Goal: Information Seeking & Learning: Learn about a topic

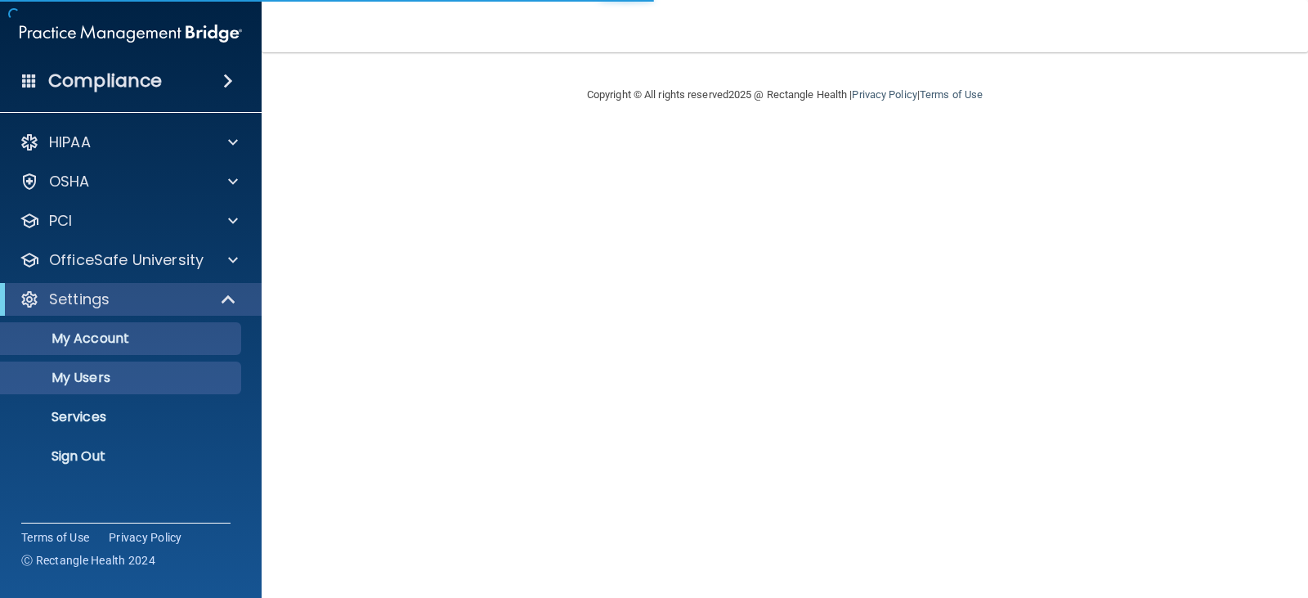
select select "20"
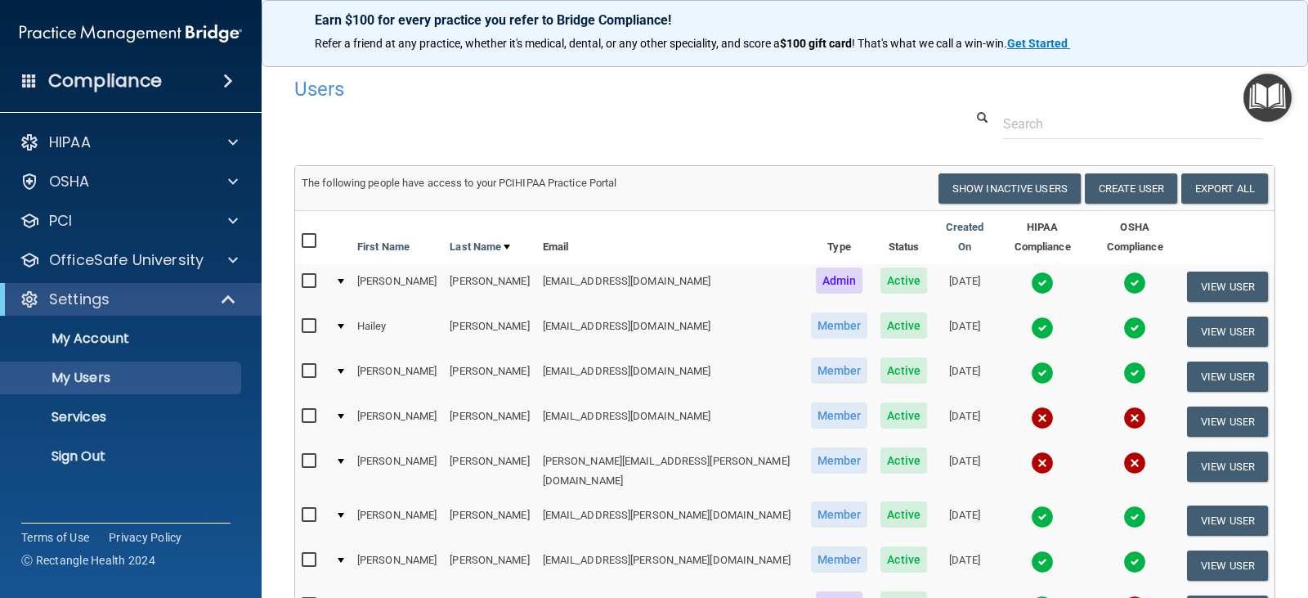
scroll to position [82, 0]
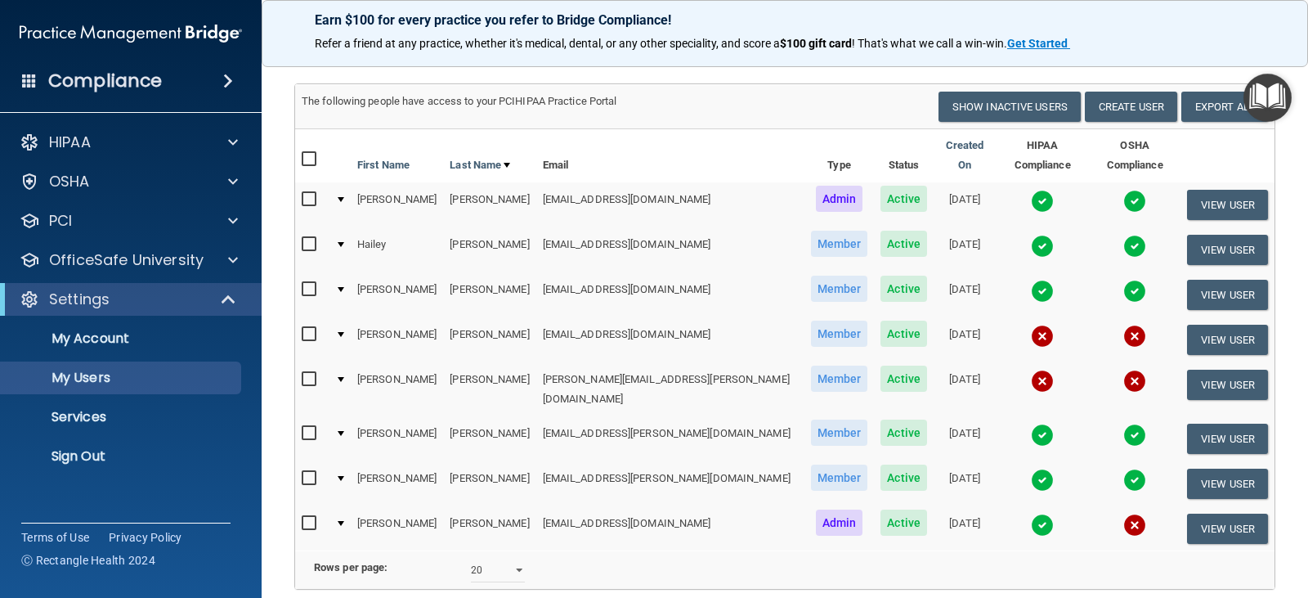
click at [1123, 513] on img at bounding box center [1134, 524] width 23 height 23
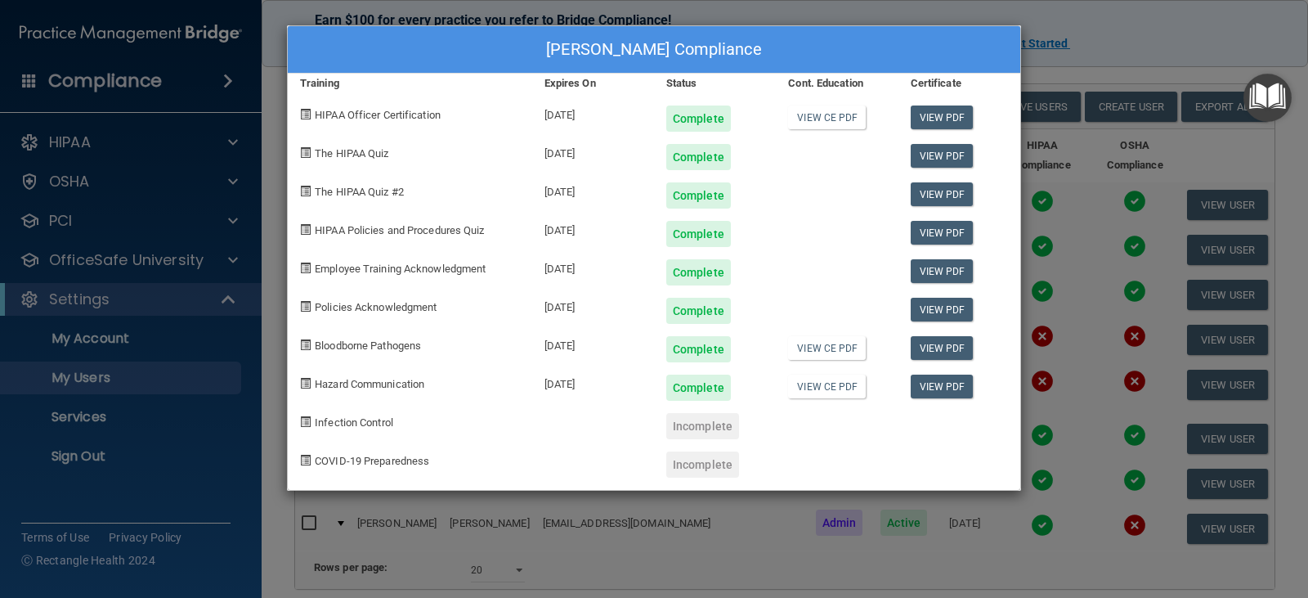
click at [1103, 34] on div "[PERSON_NAME] Compliance Training Expires On Status Cont. Education Certificate…" at bounding box center [654, 299] width 1308 height 598
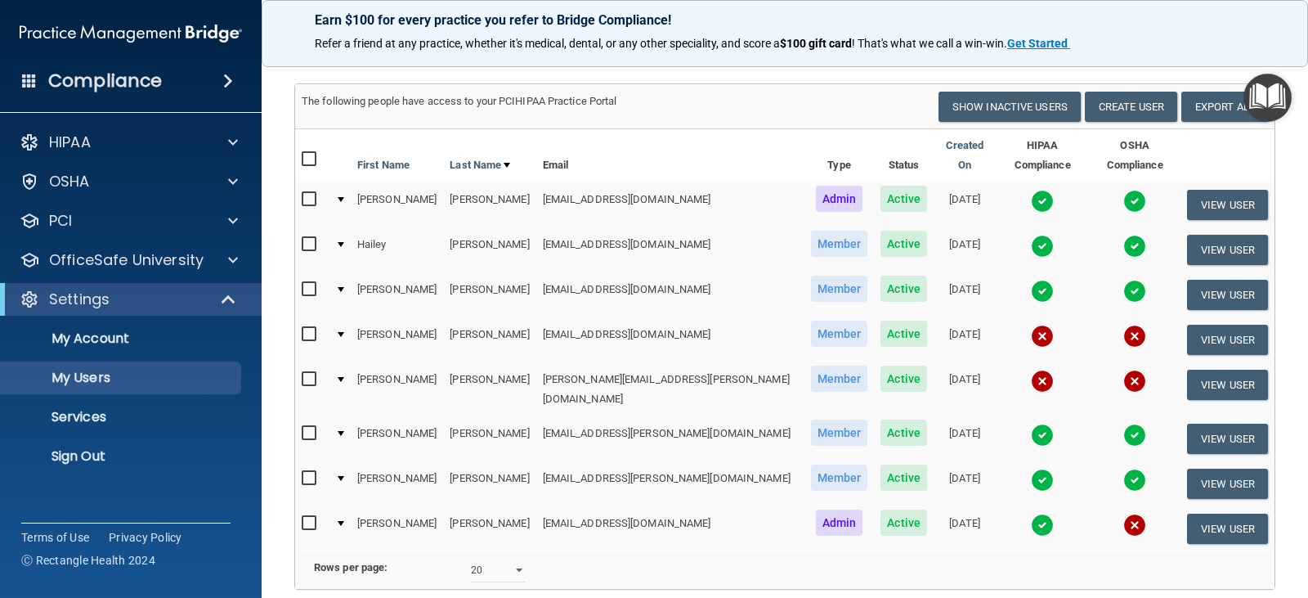
click at [1123, 513] on img at bounding box center [1134, 524] width 23 height 23
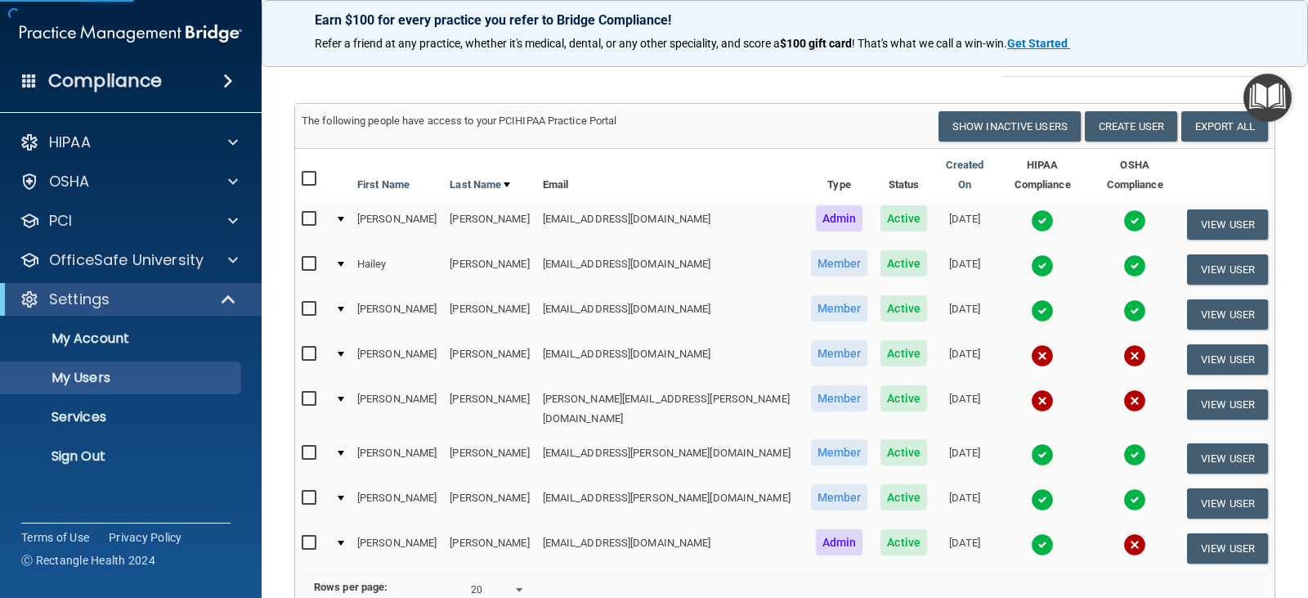
click at [1123, 533] on img at bounding box center [1134, 544] width 23 height 23
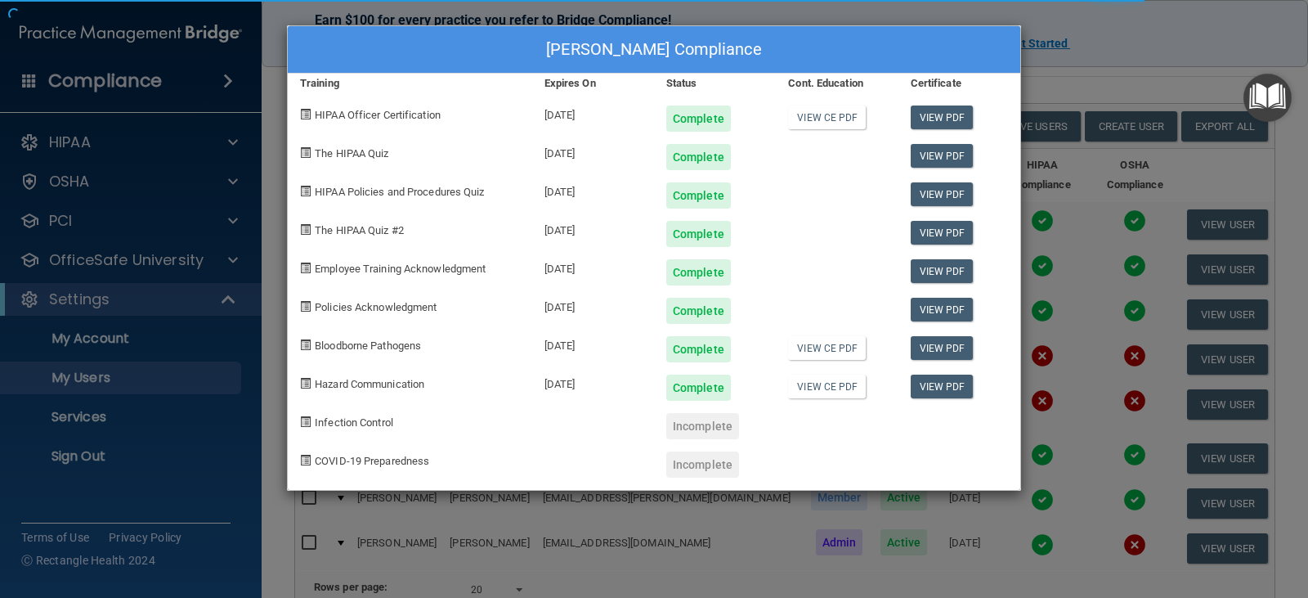
click at [698, 419] on div "Incomplete" at bounding box center [702, 426] width 73 height 26
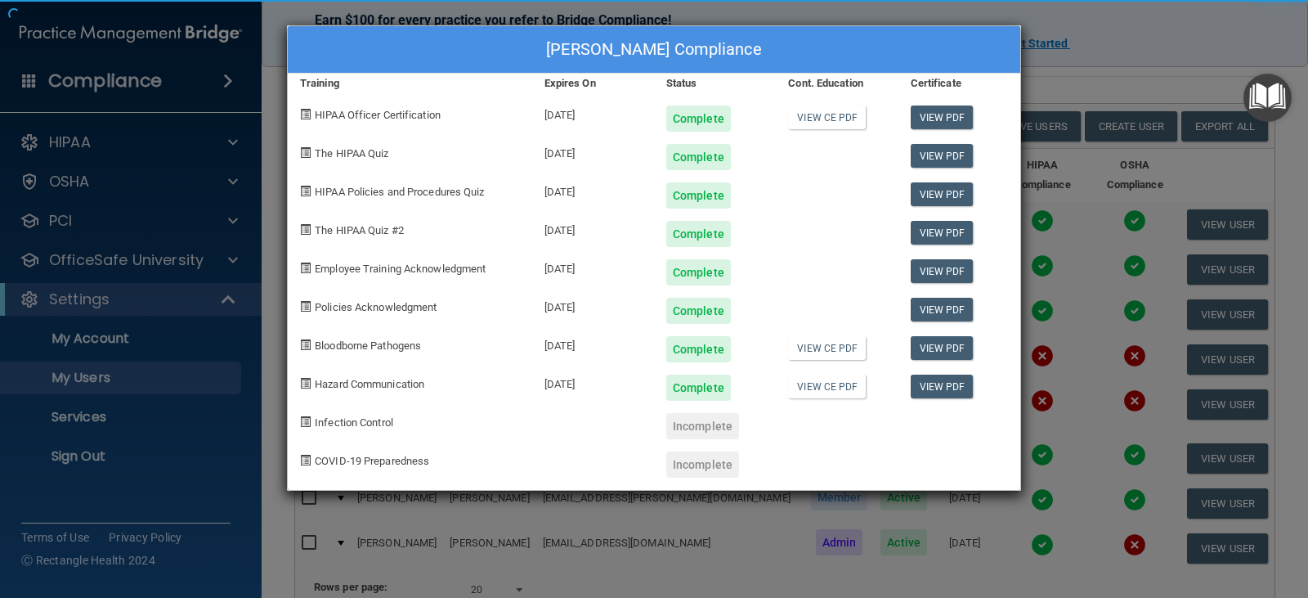
click at [697, 429] on div "Alejandra Oyuela's Compliance Training Expires On Status Cont. Education Certif…" at bounding box center [654, 257] width 734 height 465
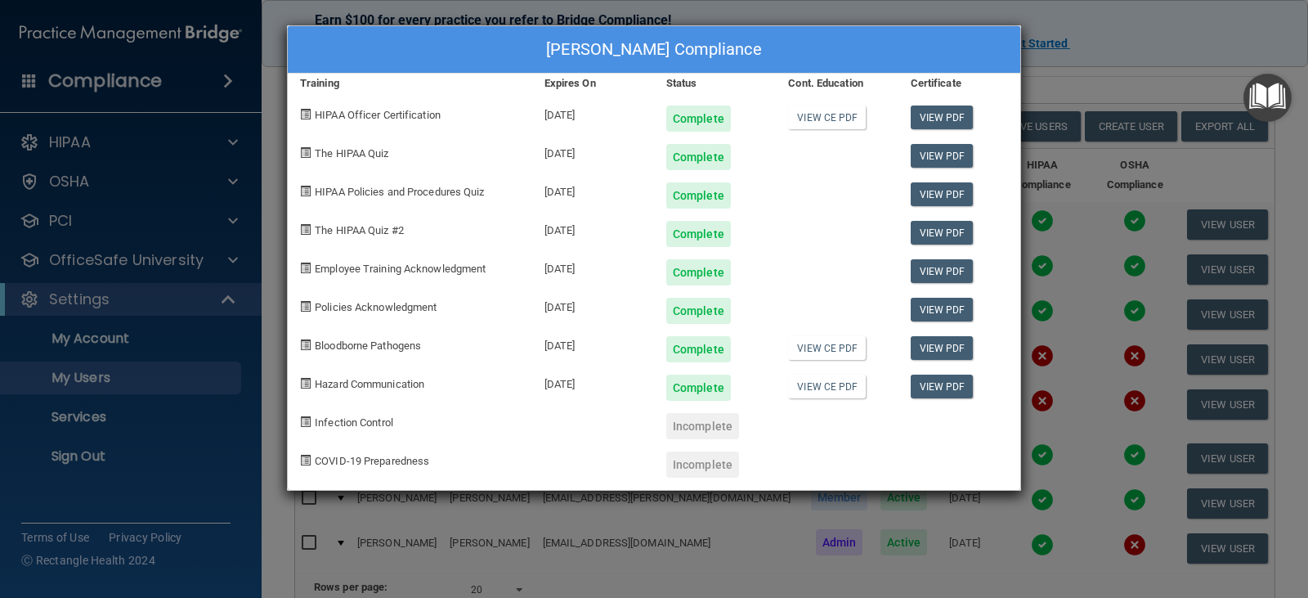
click at [699, 429] on div "Incomplete" at bounding box center [702, 426] width 73 height 26
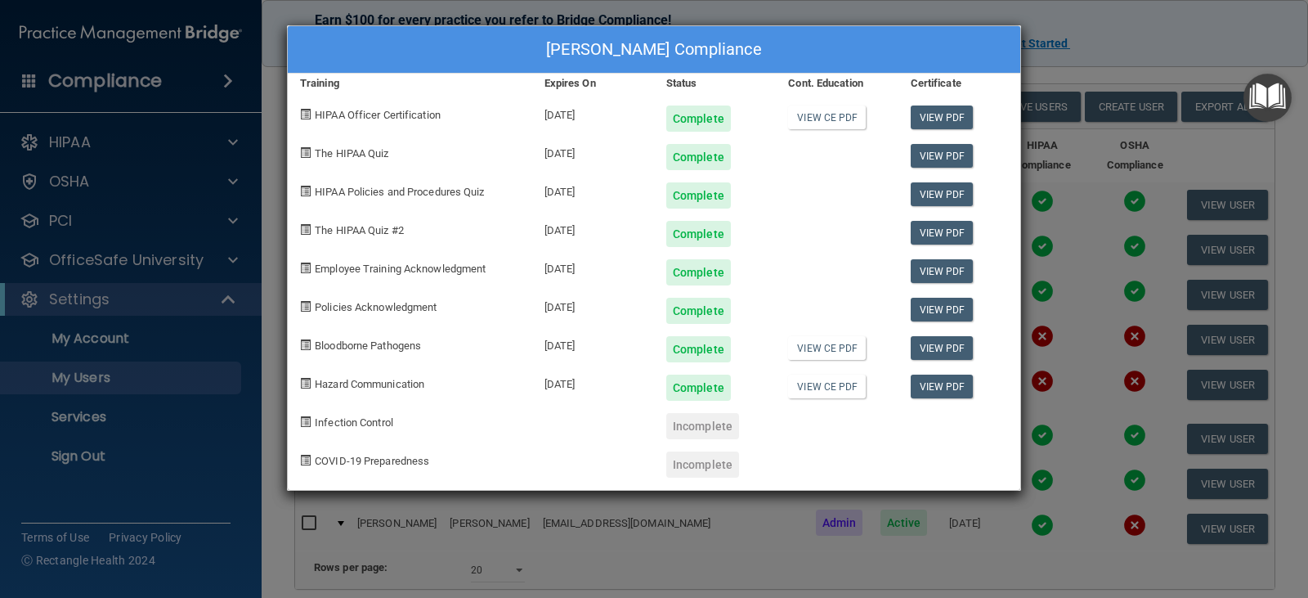
click at [327, 421] on span "Infection Control" at bounding box center [354, 422] width 78 height 12
click at [302, 426] on span at bounding box center [305, 421] width 11 height 11
click at [325, 425] on span "Infection Control" at bounding box center [354, 422] width 78 height 12
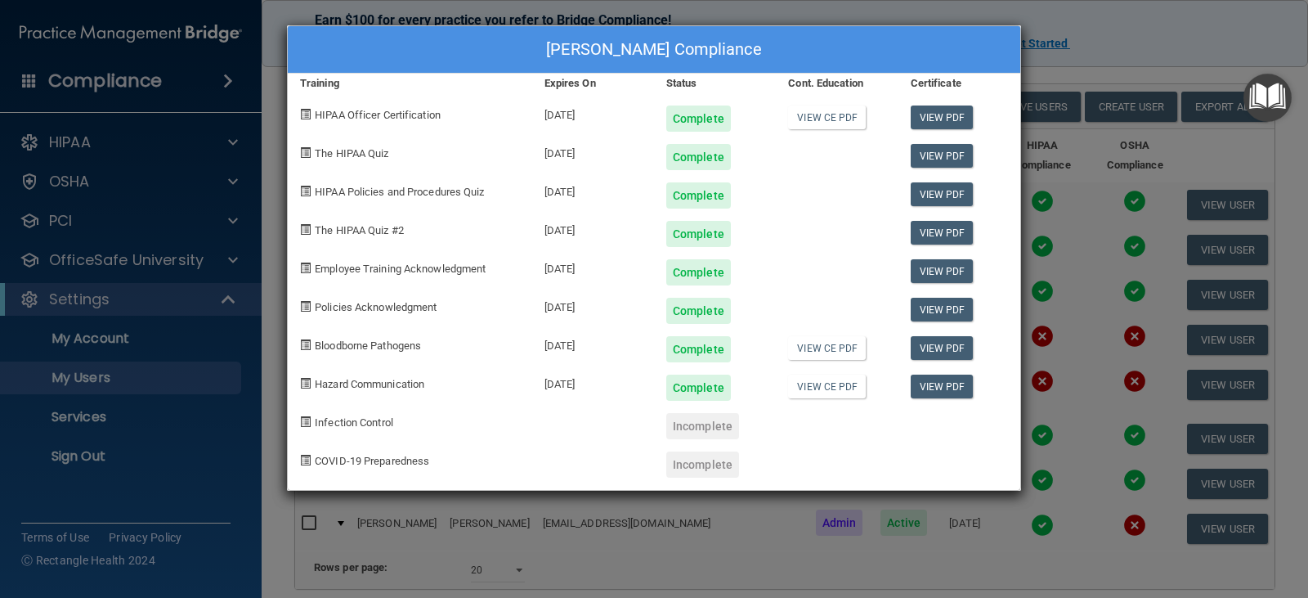
click at [718, 423] on div "Incomplete" at bounding box center [702, 426] width 73 height 26
drag, startPoint x: 846, startPoint y: 307, endPoint x: 660, endPoint y: 450, distance: 235.0
click at [660, 450] on div "Incomplete" at bounding box center [715, 458] width 122 height 38
click at [1096, 61] on div "Alejandra Oyuela's Compliance Training Expires On Status Cont. Education Certif…" at bounding box center [654, 299] width 1308 height 598
click at [1070, 47] on div "Alejandra Oyuela's Compliance Training Expires On Status Cont. Education Certif…" at bounding box center [654, 299] width 1308 height 598
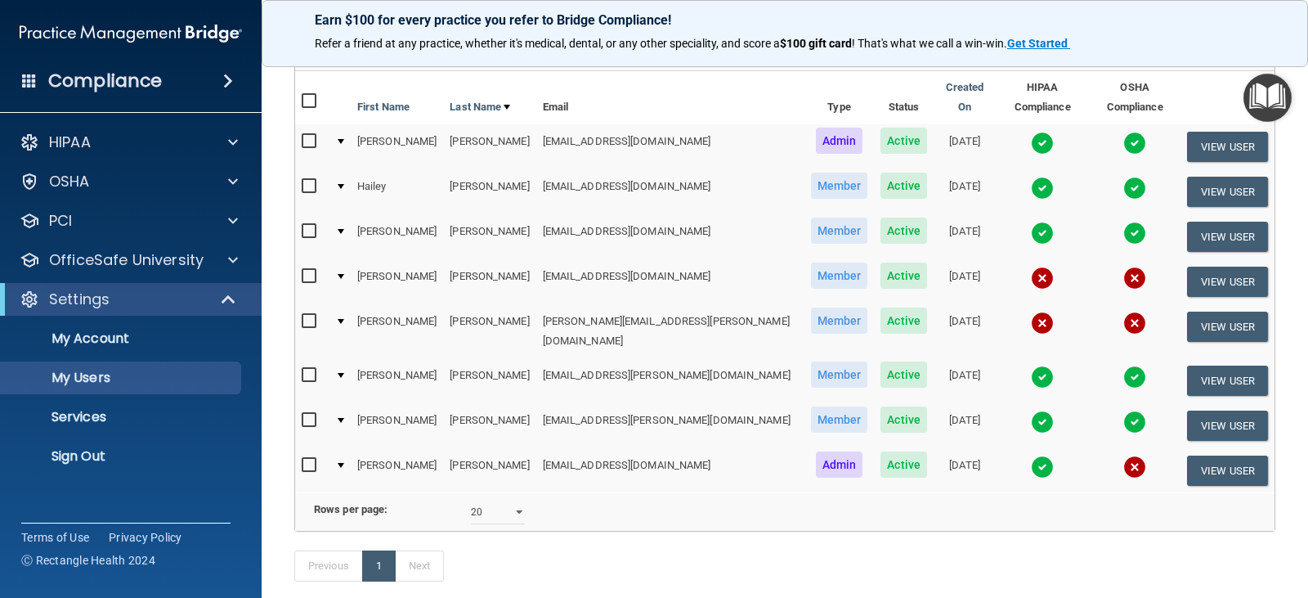
scroll to position [216, 0]
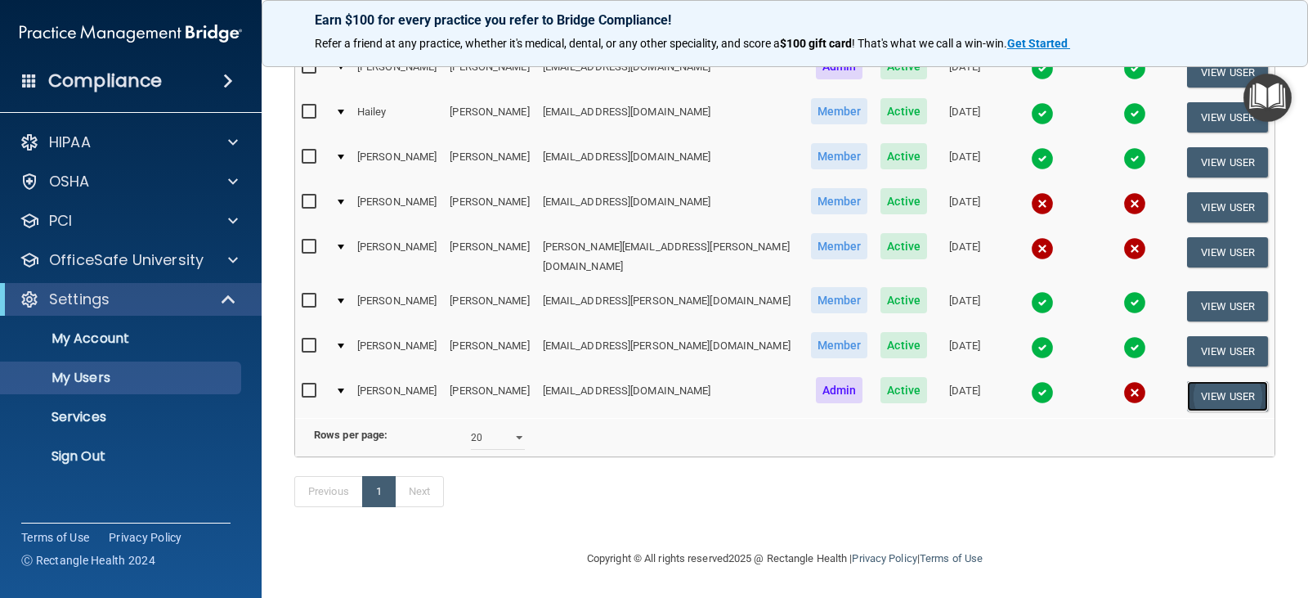
click at [1209, 381] on button "View User" at bounding box center [1227, 396] width 81 height 30
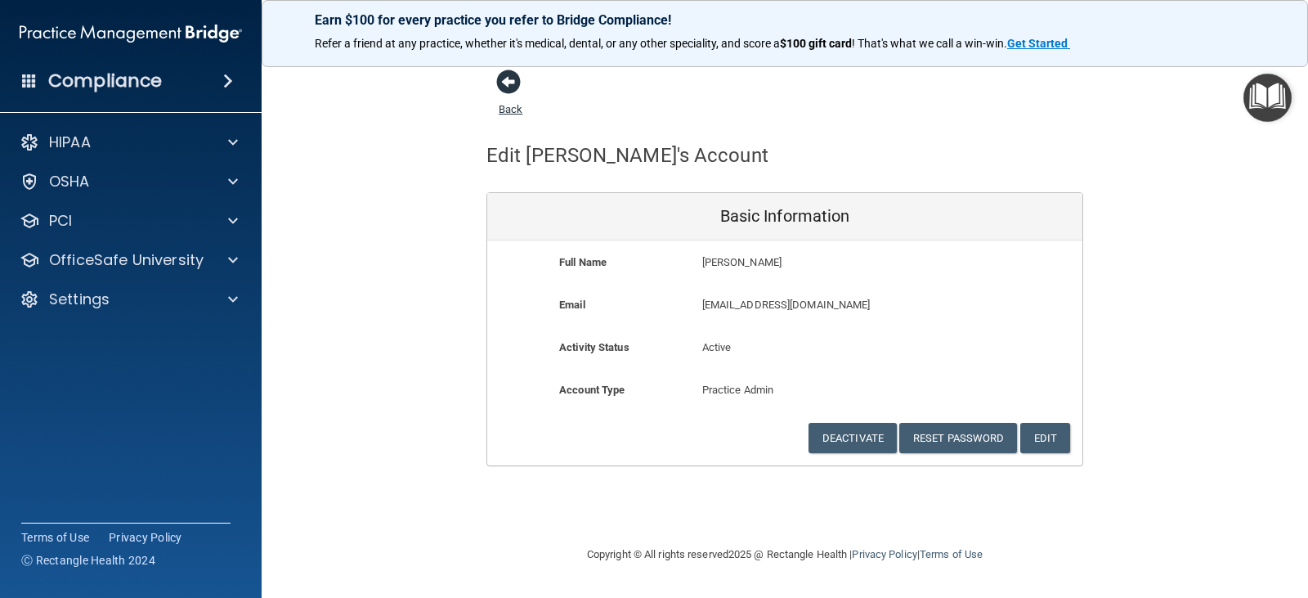
click at [516, 81] on span at bounding box center [508, 81] width 25 height 25
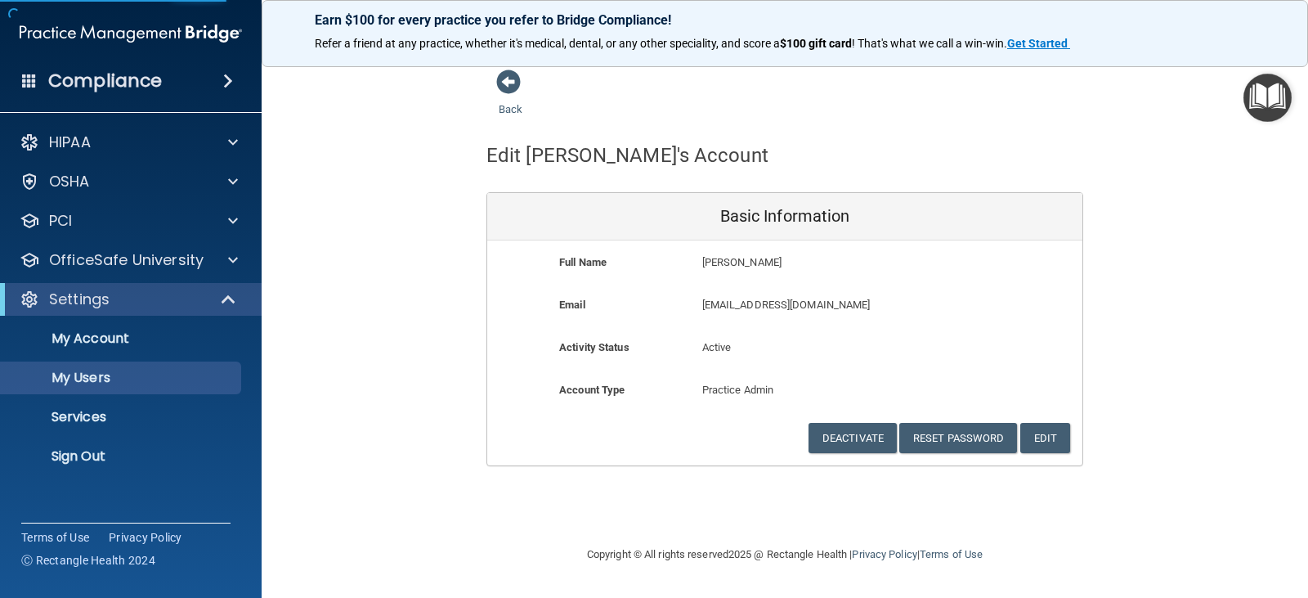
select select "20"
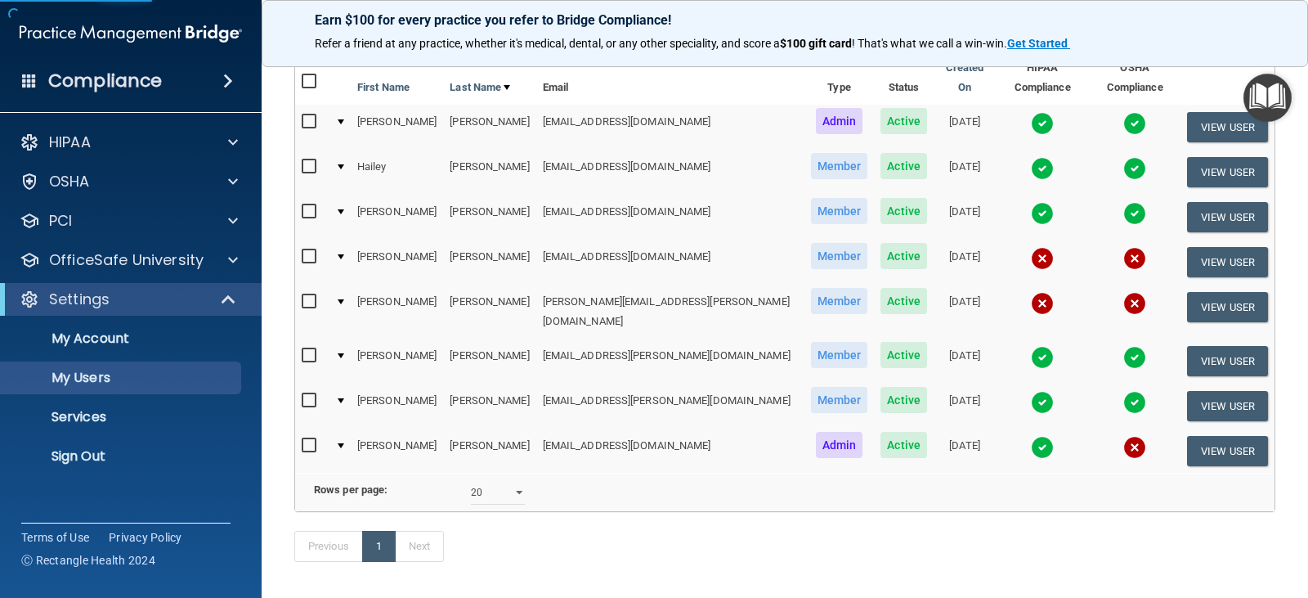
scroll to position [164, 0]
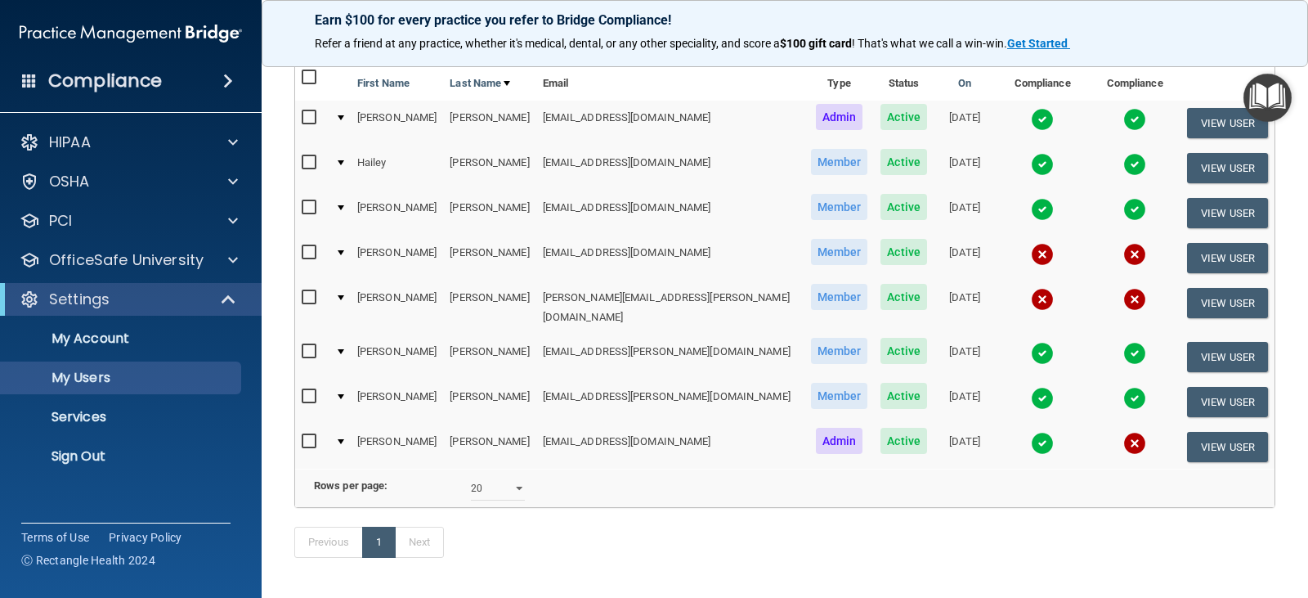
click at [1123, 387] on img at bounding box center [1134, 398] width 23 height 23
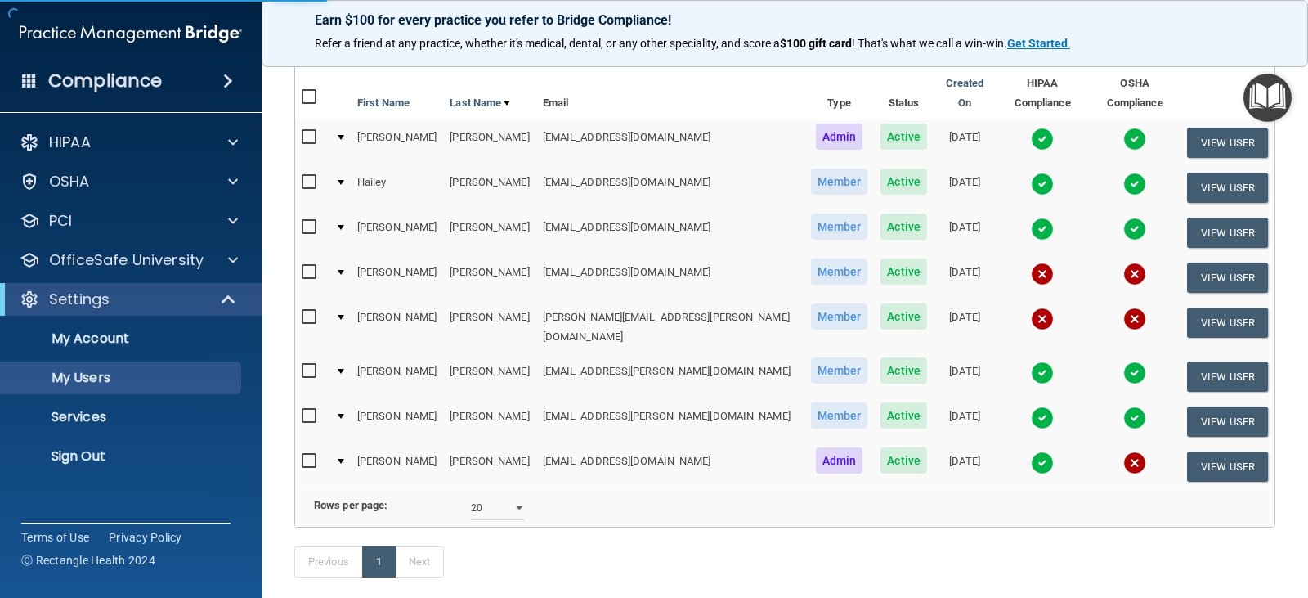
click at [1123, 406] on img at bounding box center [1134, 417] width 23 height 23
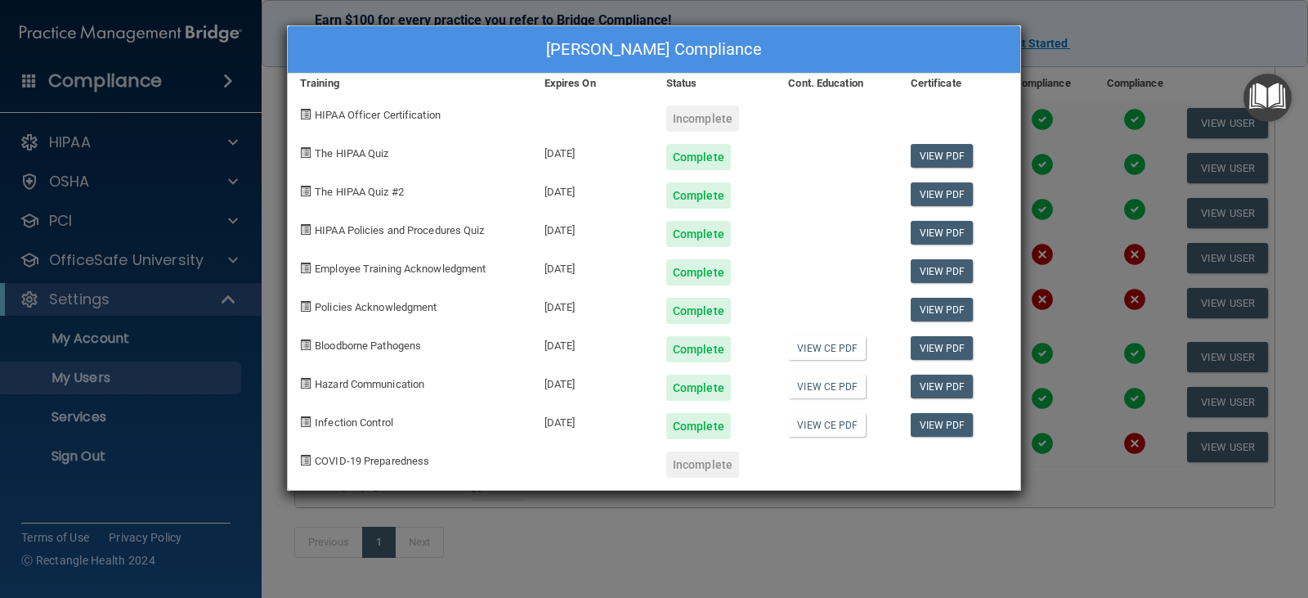
click at [1127, 42] on div "Sara Jimenez's Compliance Training Expires On Status Cont. Education Certificat…" at bounding box center [654, 299] width 1308 height 598
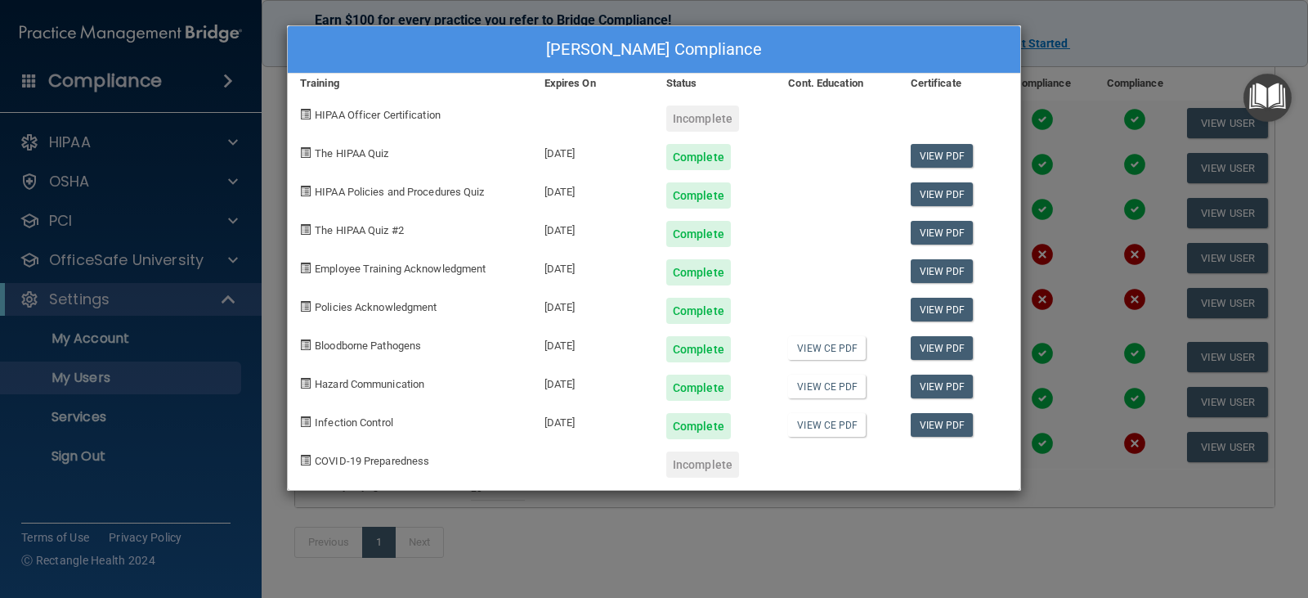
click at [1032, 7] on div "Sara Jimenez's Compliance Training Expires On Status Cont. Education Certificat…" at bounding box center [654, 299] width 1308 height 598
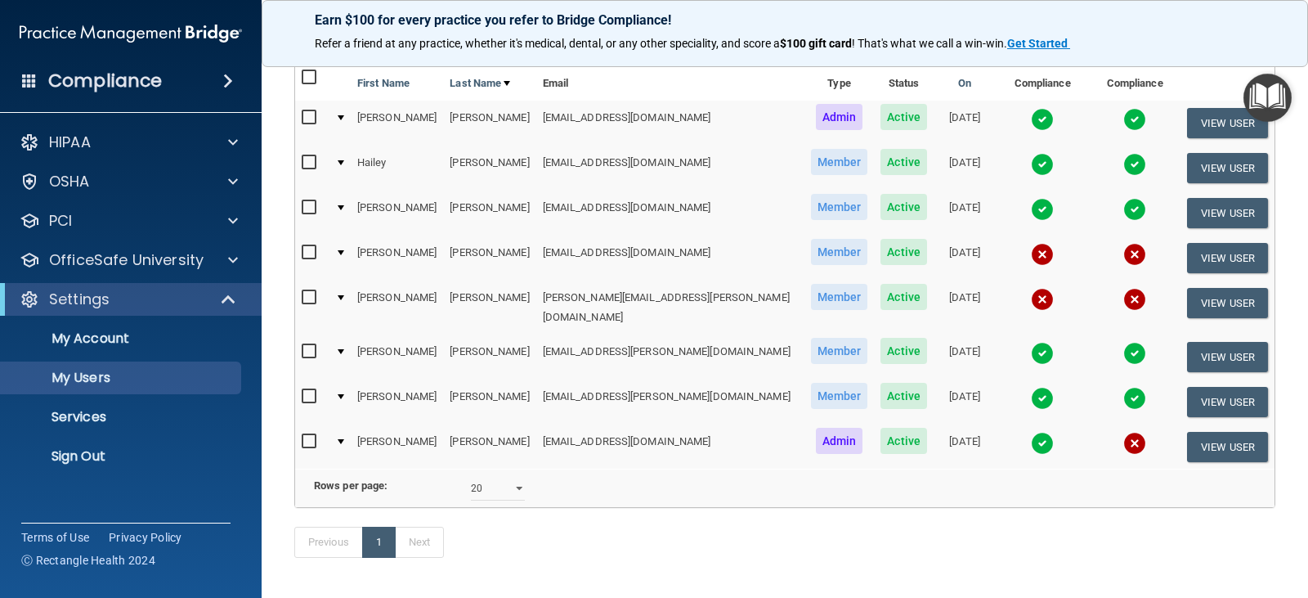
click at [1123, 432] on img at bounding box center [1134, 443] width 23 height 23
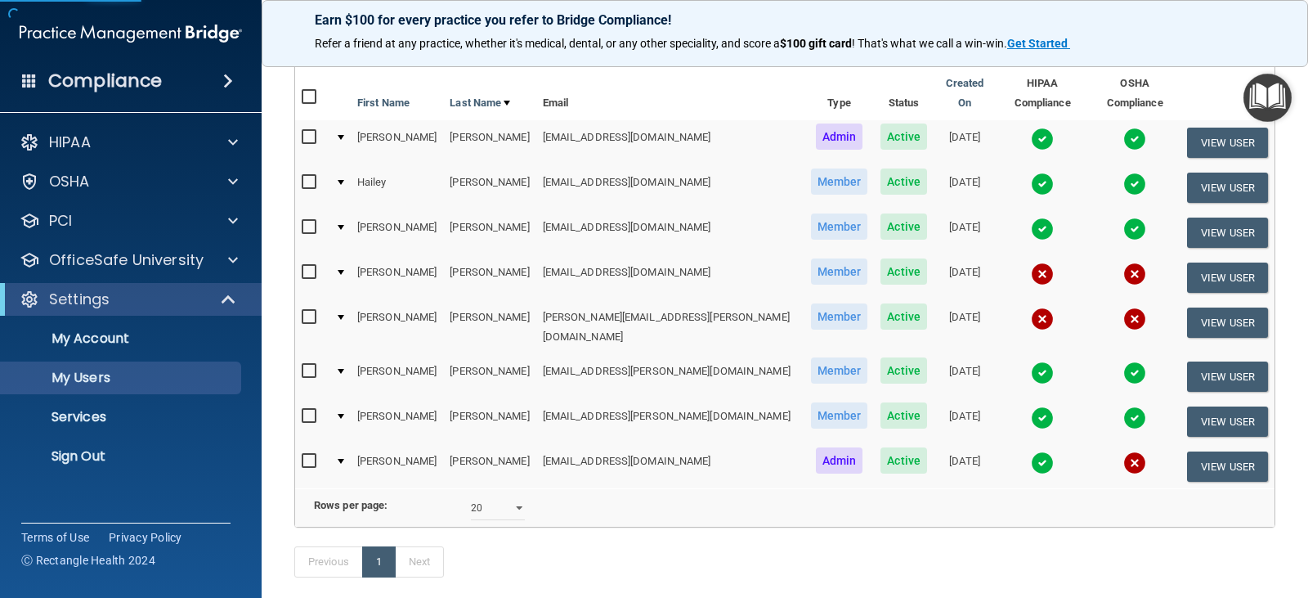
click at [1123, 451] on img at bounding box center [1134, 462] width 23 height 23
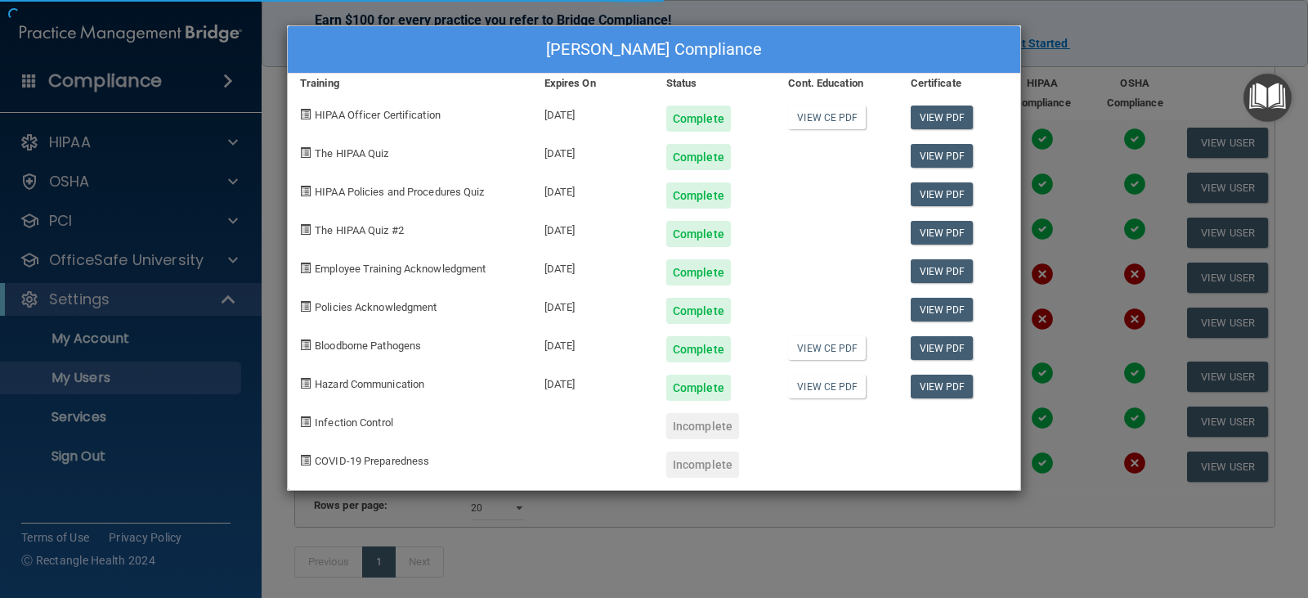
click at [1104, 441] on div "Alejandra Oyuela's Compliance Training Expires On Status Cont. Education Certif…" at bounding box center [654, 299] width 1308 height 598
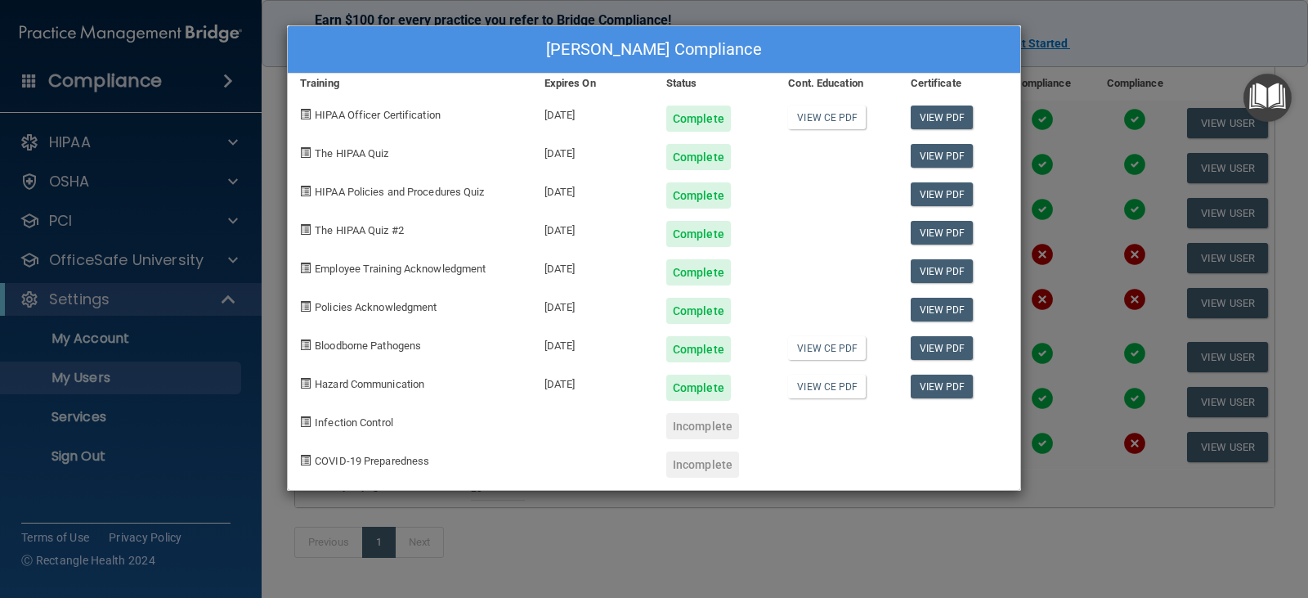
click at [679, 419] on div "Incomplete" at bounding box center [702, 426] width 73 height 26
click at [1077, 33] on div "Alejandra Oyuela's Compliance Training Expires On Status Cont. Education Certif…" at bounding box center [654, 299] width 1308 height 598
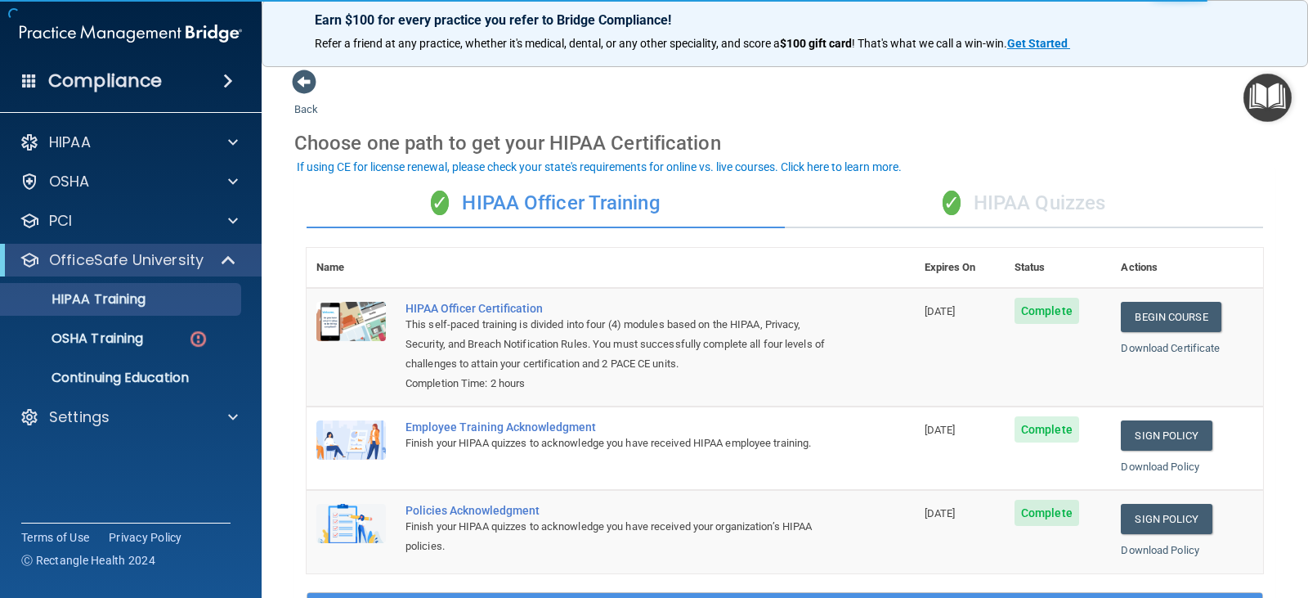
click at [956, 206] on div "✓ HIPAA Quizzes" at bounding box center [1024, 203] width 478 height 49
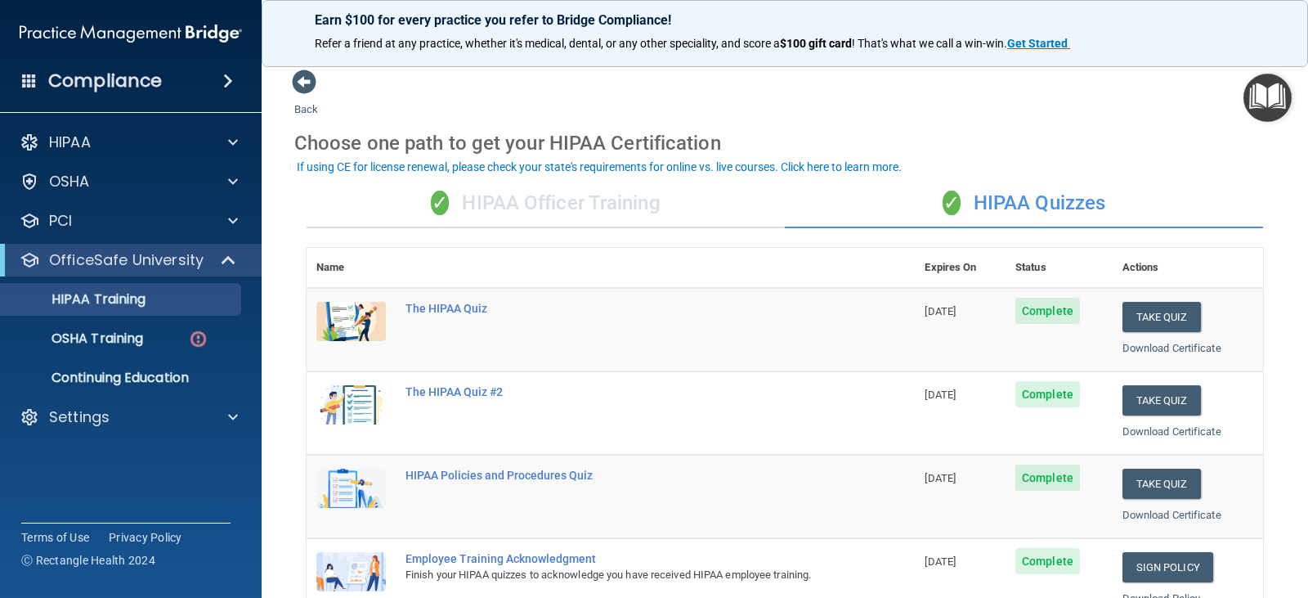
click at [542, 216] on div "✓ HIPAA Officer Training" at bounding box center [546, 203] width 478 height 49
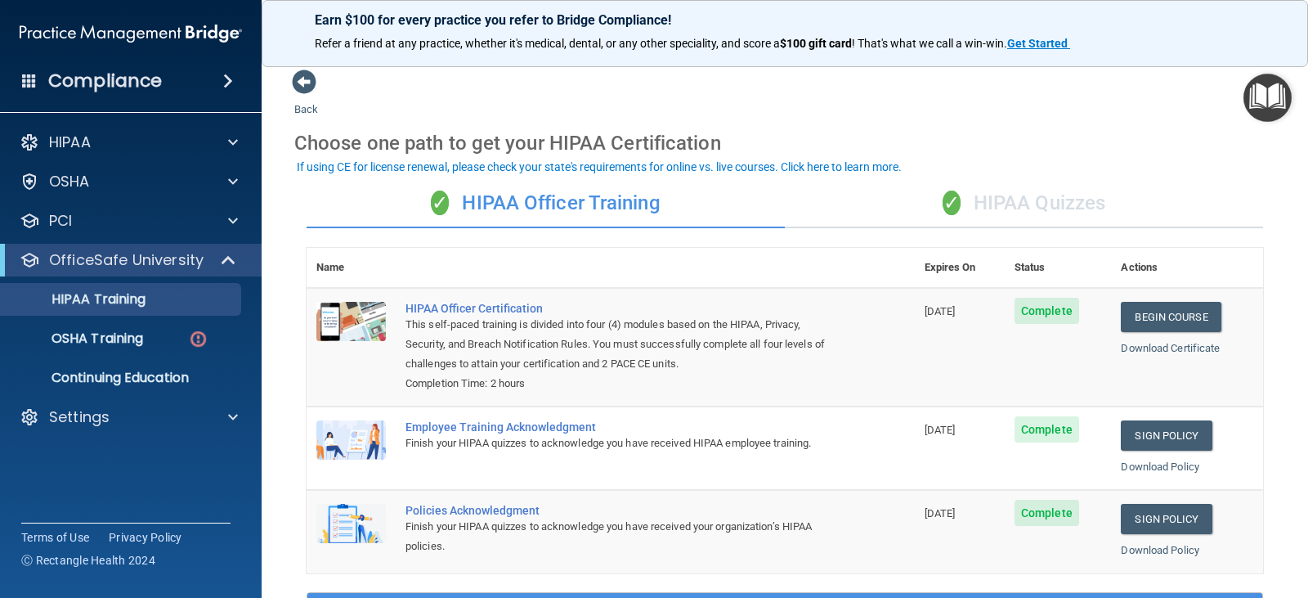
click at [946, 199] on span "✓" at bounding box center [952, 202] width 18 height 25
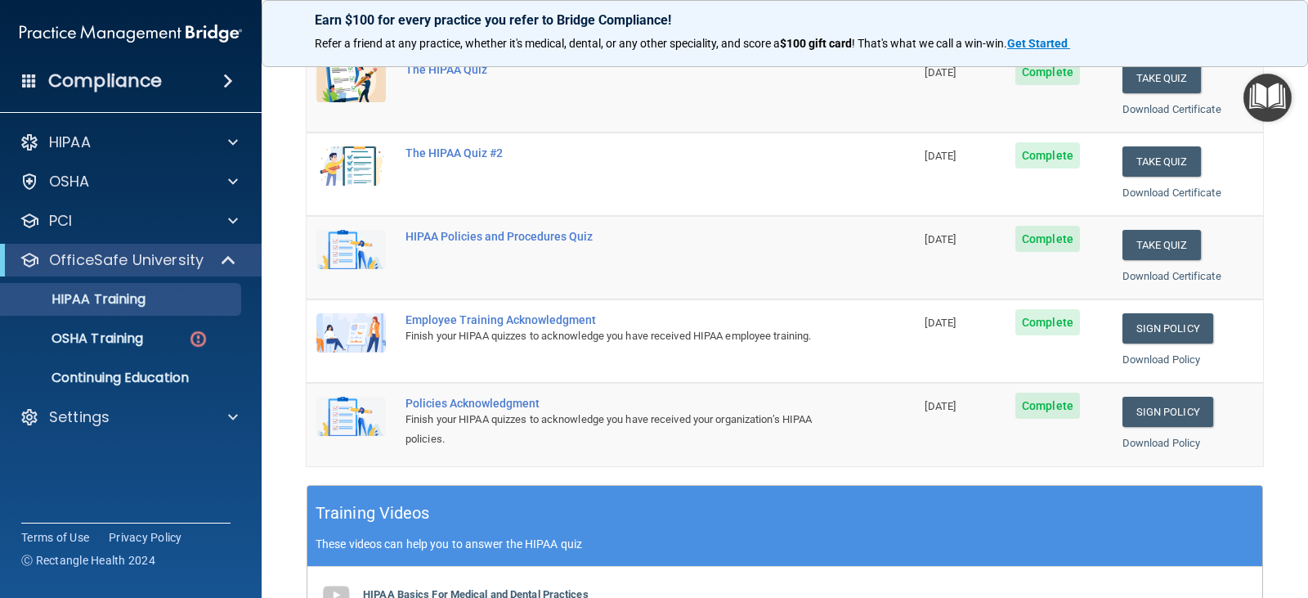
scroll to position [245, 0]
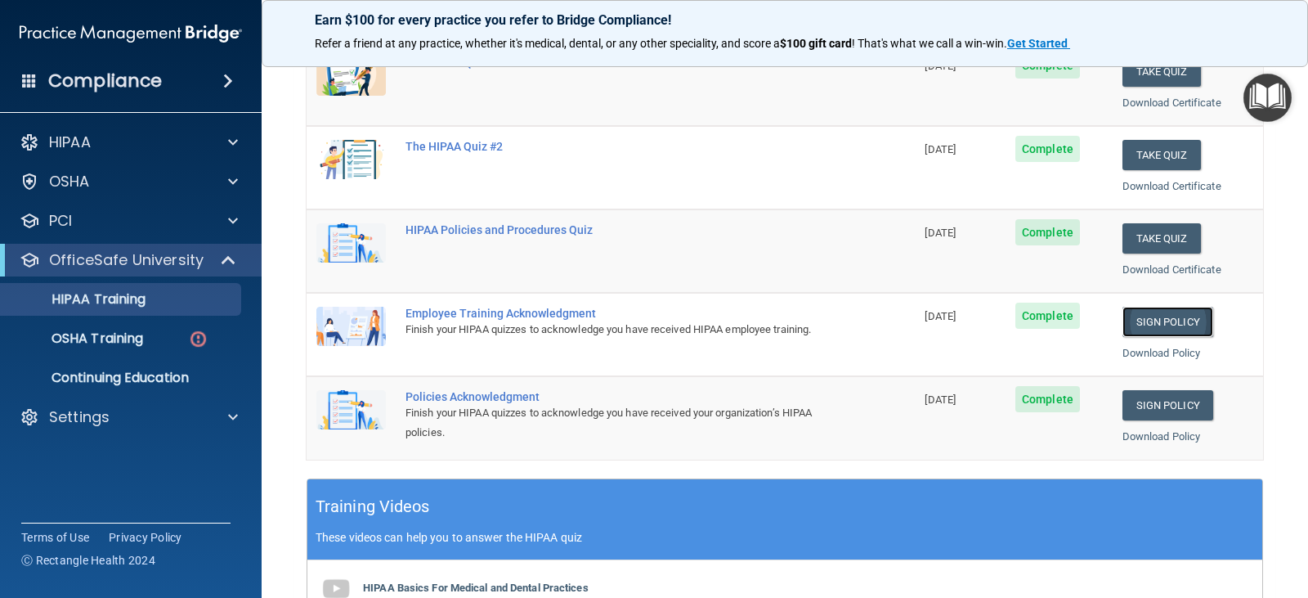
click at [1160, 318] on link "Sign Policy" at bounding box center [1168, 322] width 91 height 30
click at [1155, 404] on link "Sign Policy" at bounding box center [1168, 405] width 91 height 30
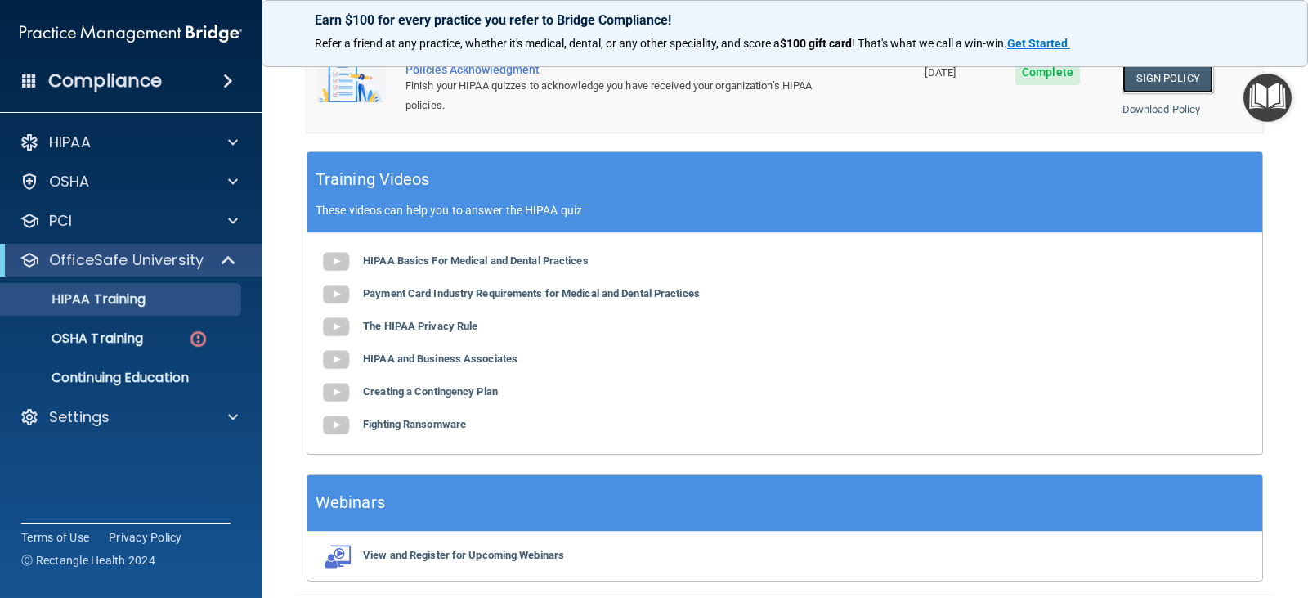
scroll to position [634, 0]
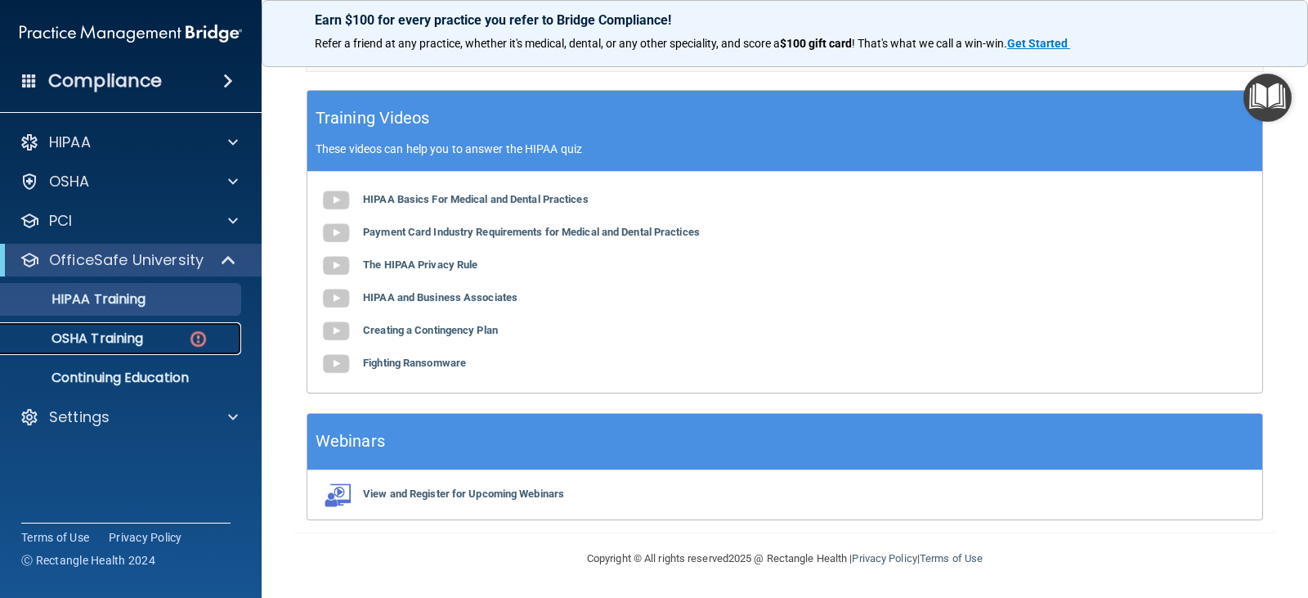
click at [138, 338] on p "OSHA Training" at bounding box center [77, 338] width 132 height 16
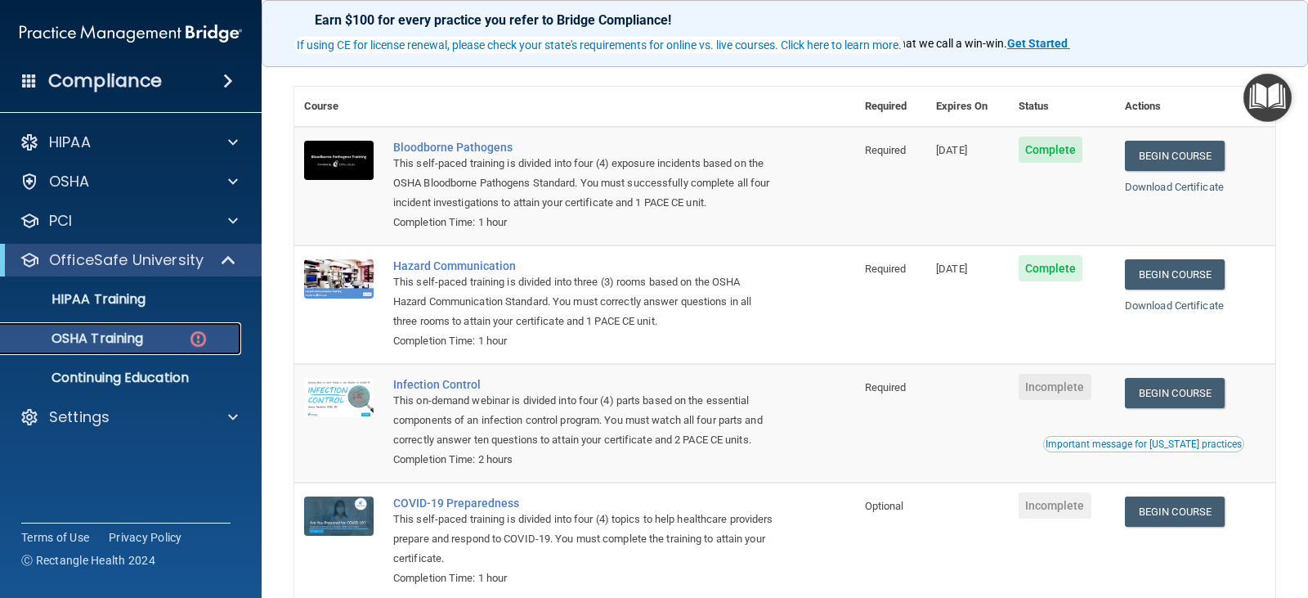
scroll to position [132, 0]
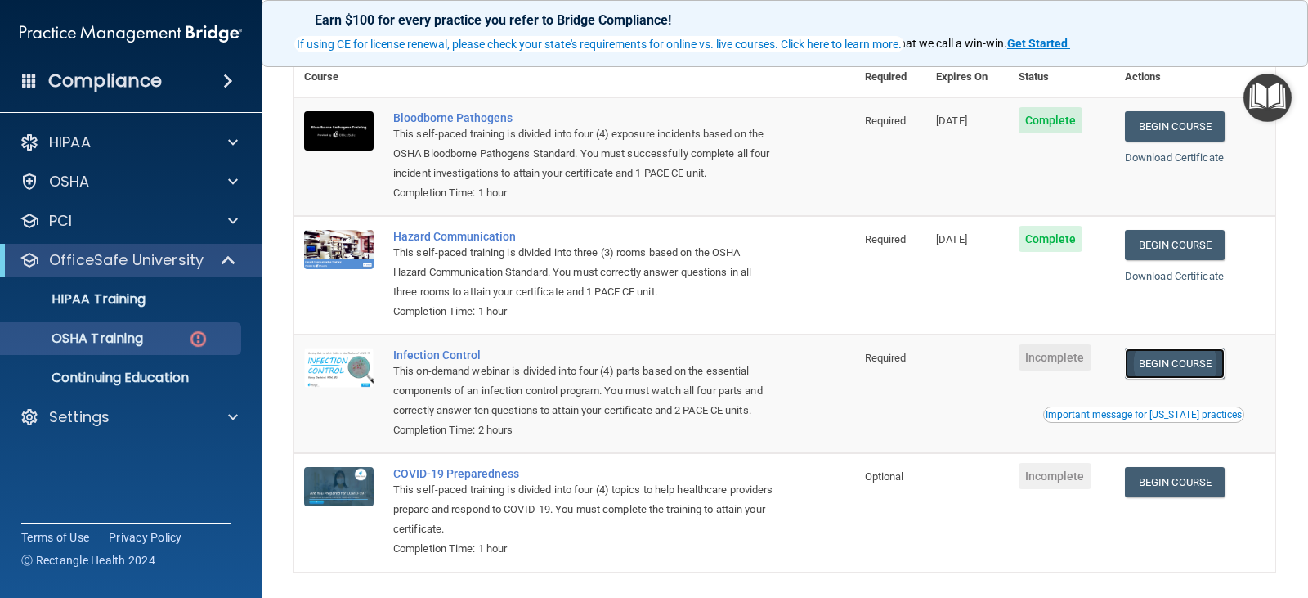
click at [1180, 365] on link "Begin Course" at bounding box center [1175, 363] width 100 height 30
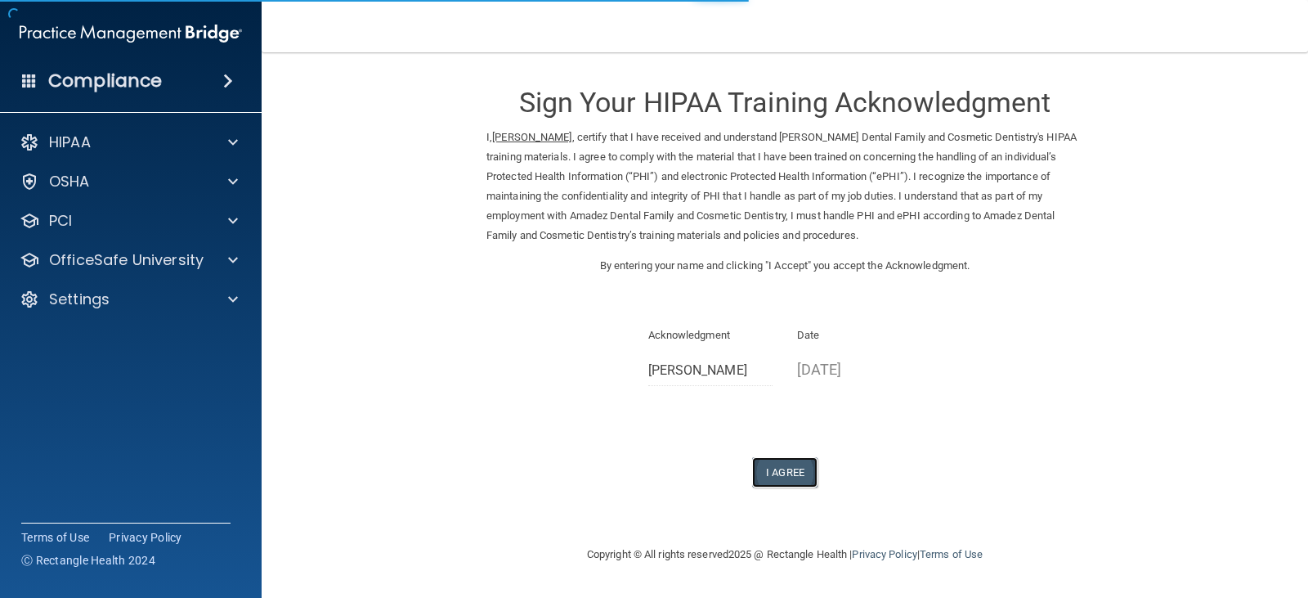
click at [781, 474] on button "I Agree" at bounding box center [784, 472] width 65 height 30
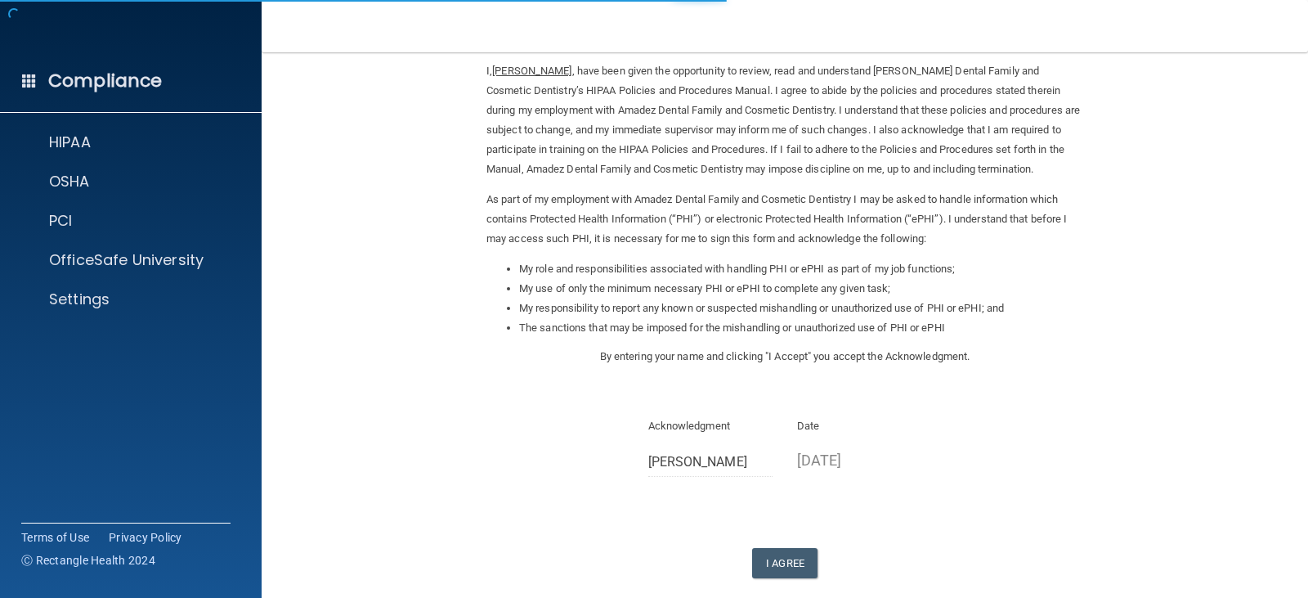
scroll to position [151, 0]
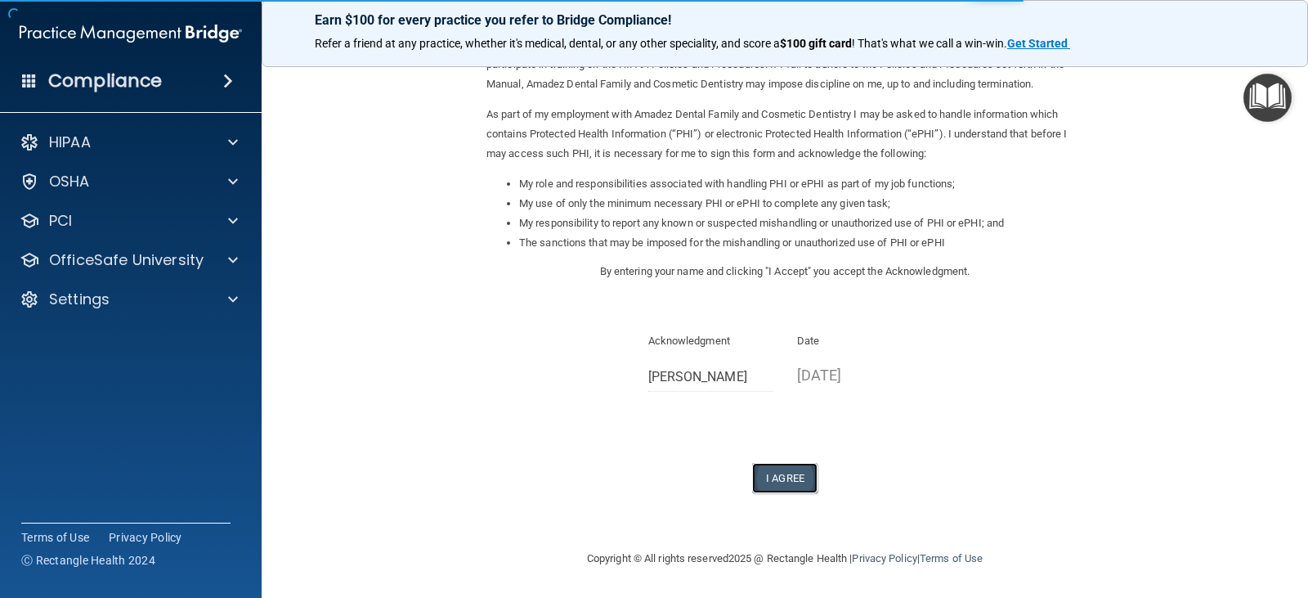
click at [786, 483] on button "I Agree" at bounding box center [784, 478] width 65 height 30
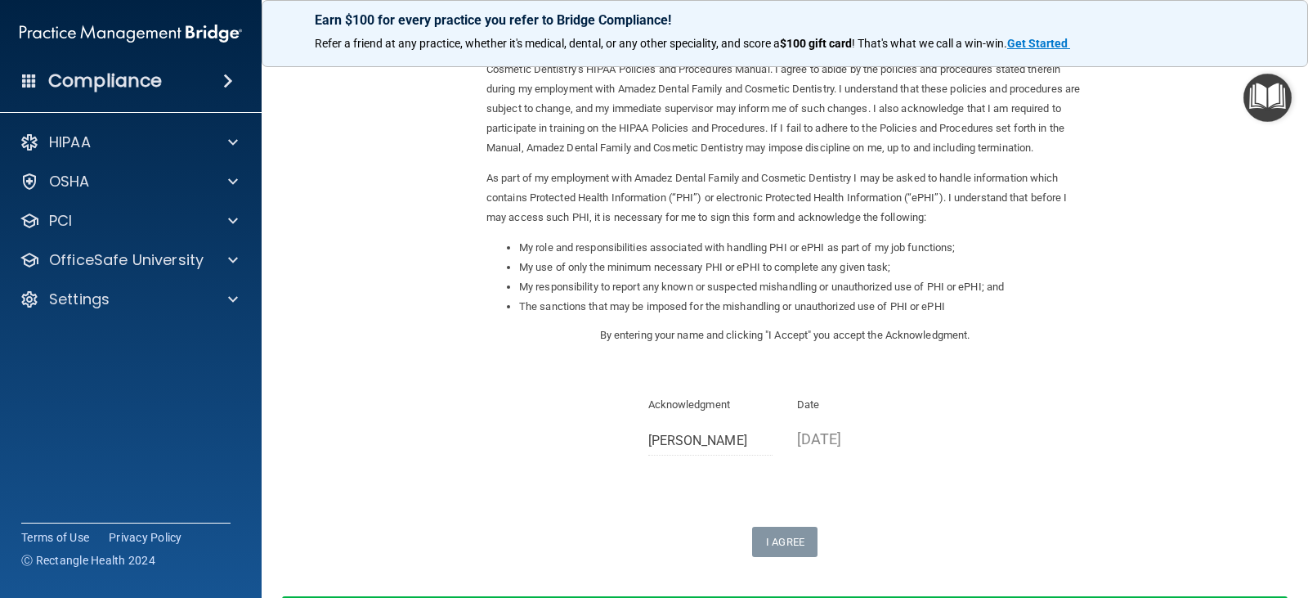
scroll to position [0, 0]
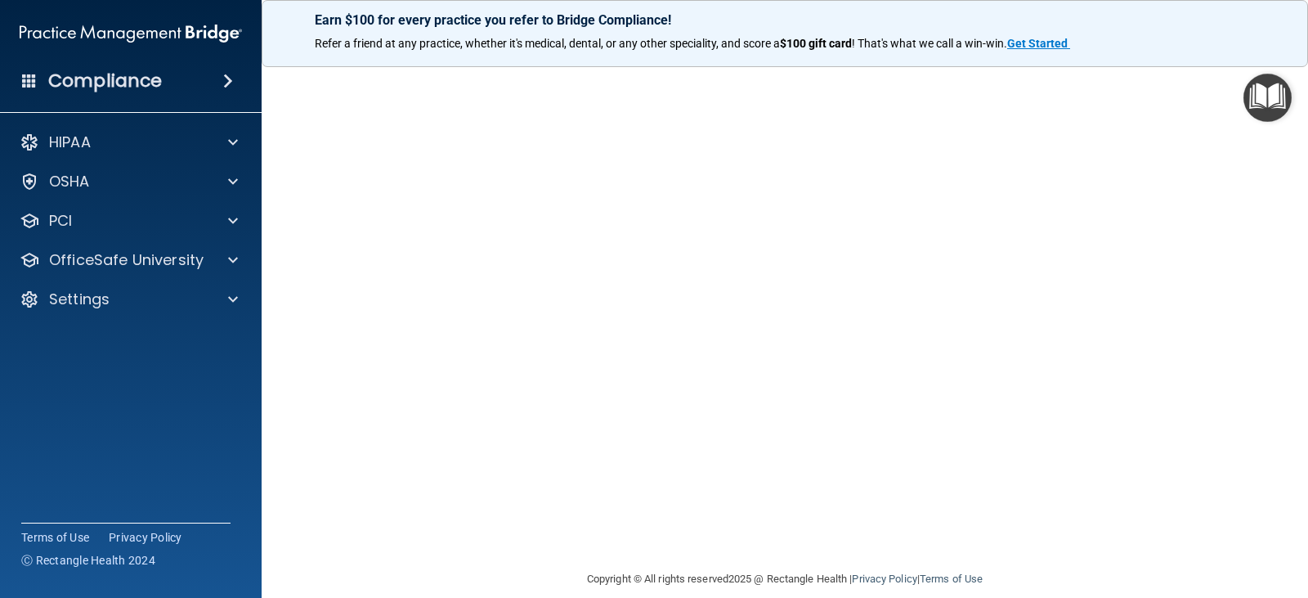
scroll to position [102, 0]
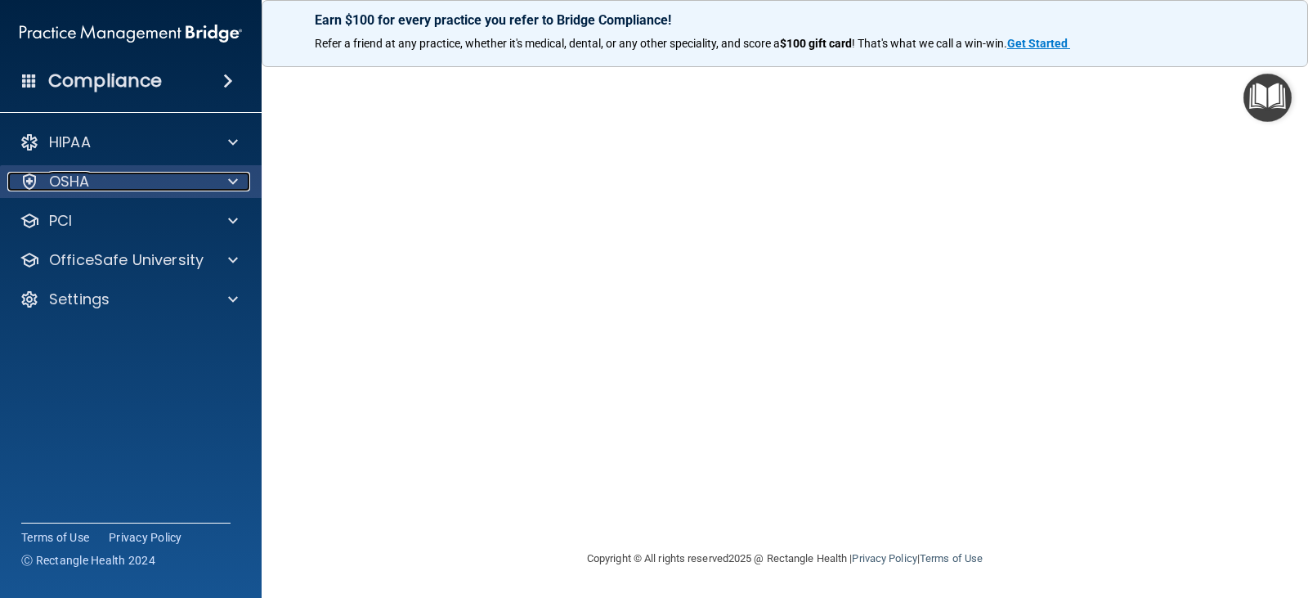
click at [124, 186] on div "OSHA" at bounding box center [108, 182] width 203 height 20
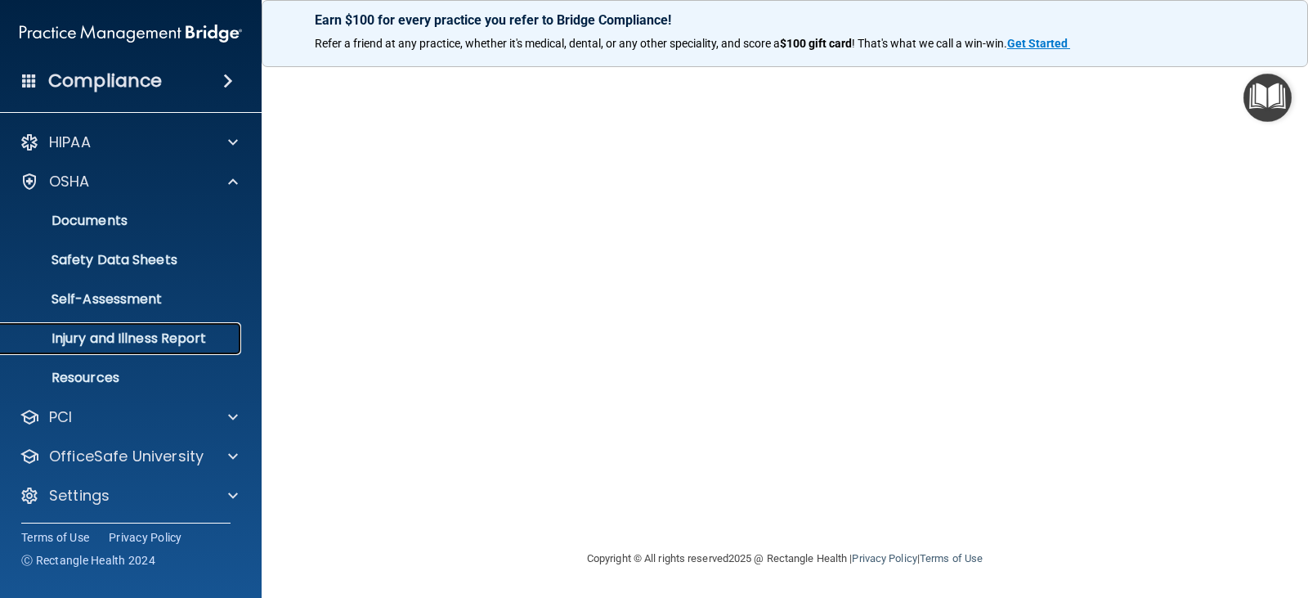
click at [137, 346] on p "Injury and Illness Report" at bounding box center [122, 338] width 223 height 16
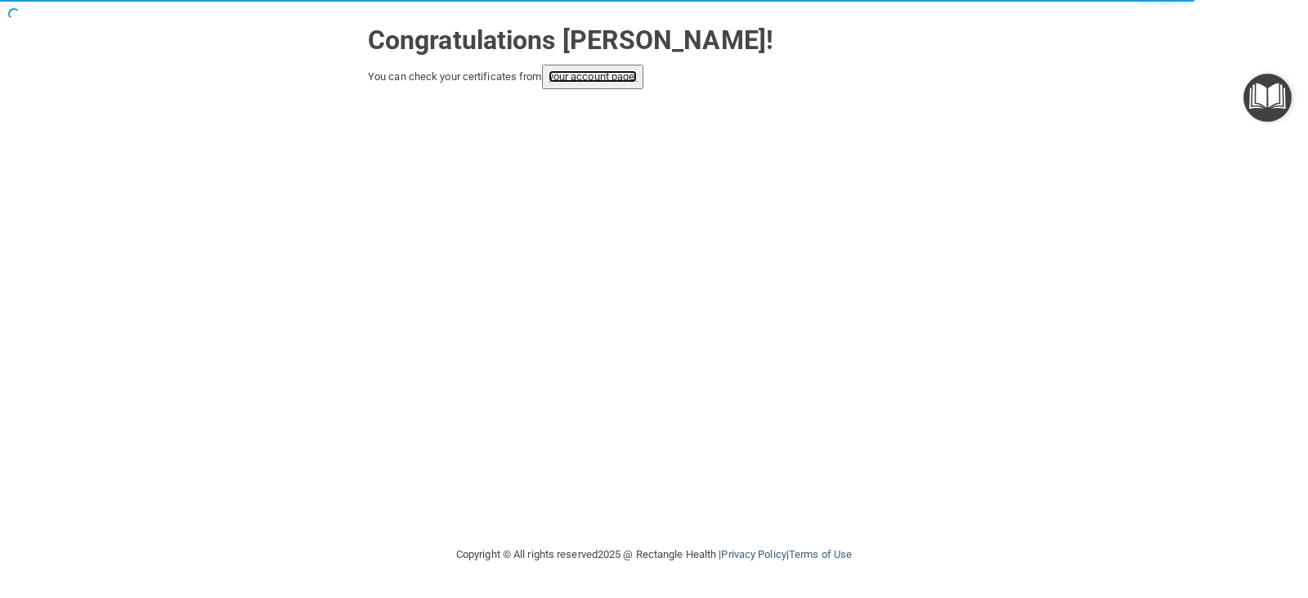
click at [595, 78] on link "your account page!" at bounding box center [593, 76] width 89 height 12
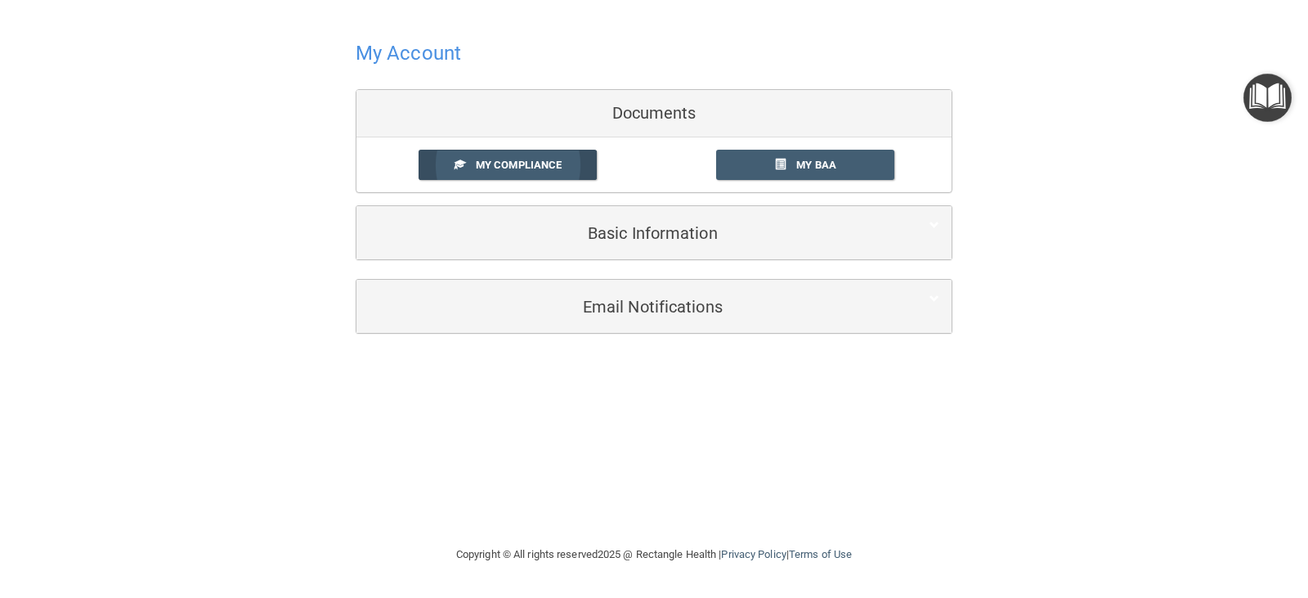
click at [522, 163] on span "My Compliance" at bounding box center [519, 165] width 86 height 12
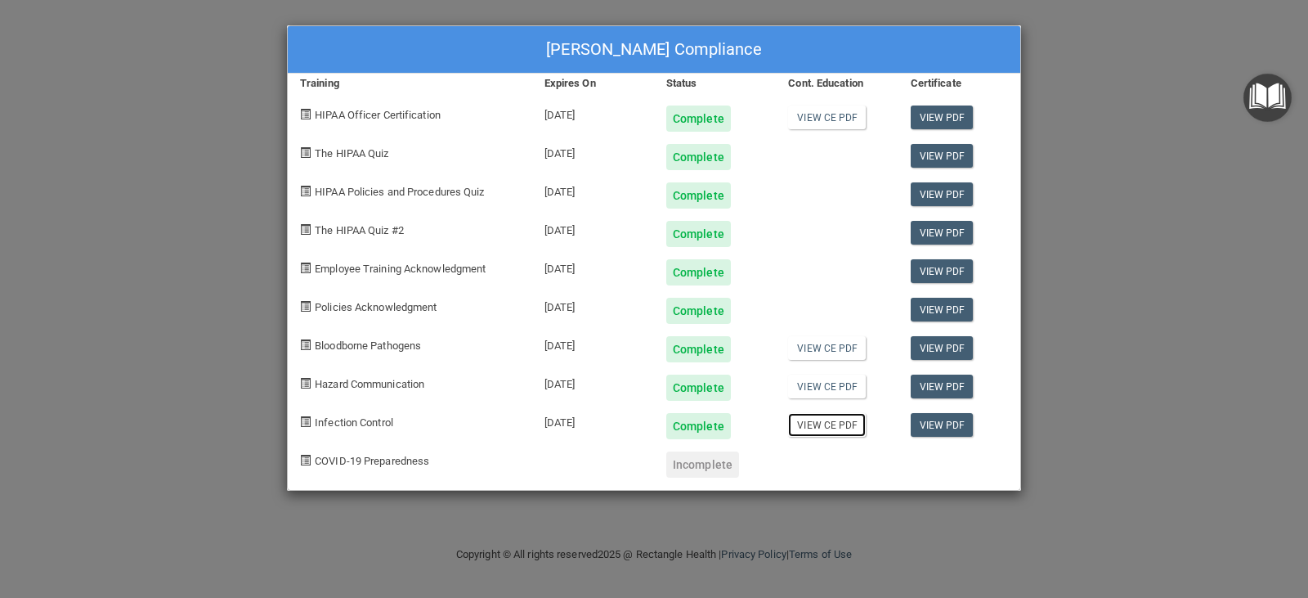
click at [844, 430] on link "View CE PDF" at bounding box center [827, 425] width 78 height 24
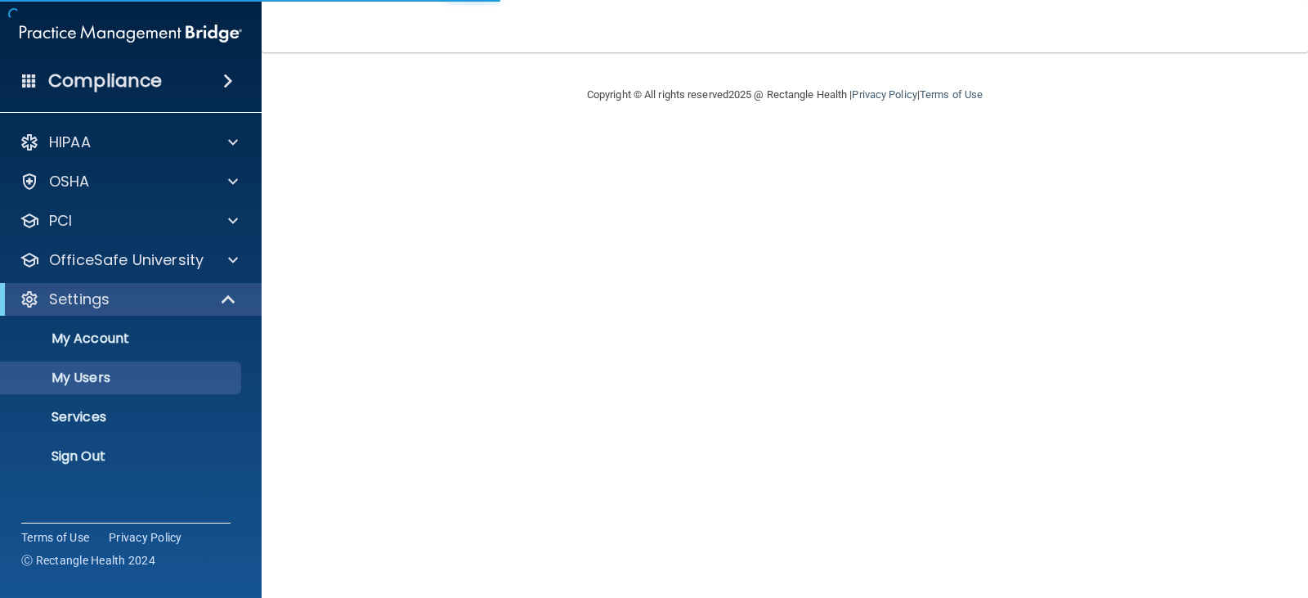
select select "20"
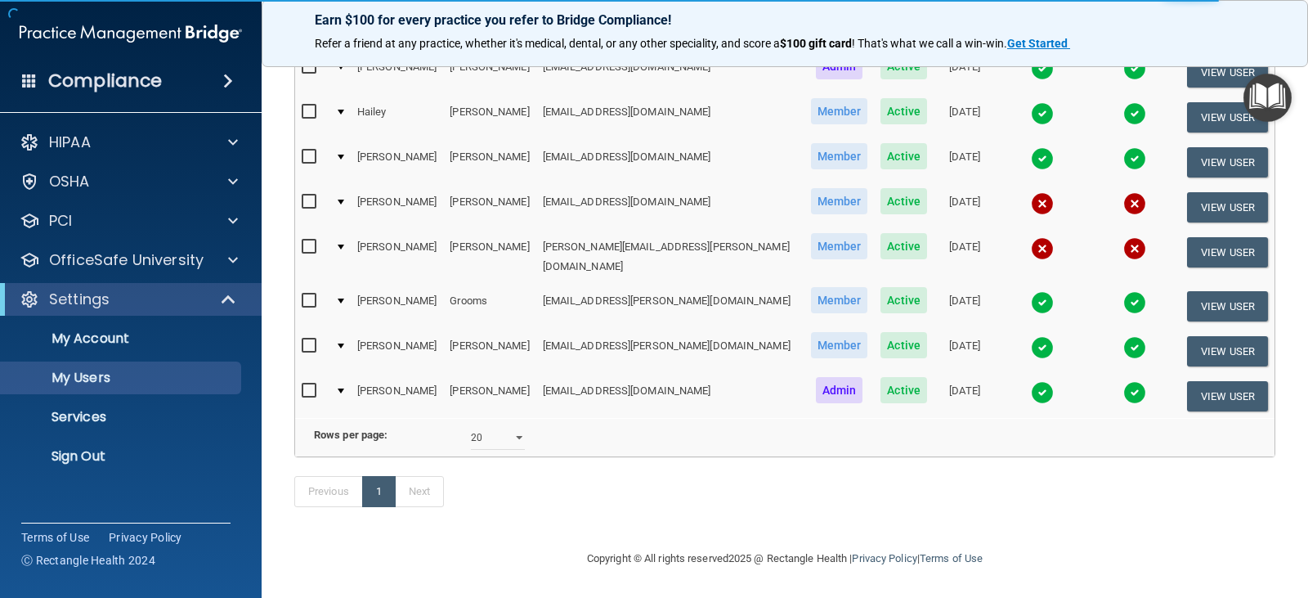
scroll to position [134, 0]
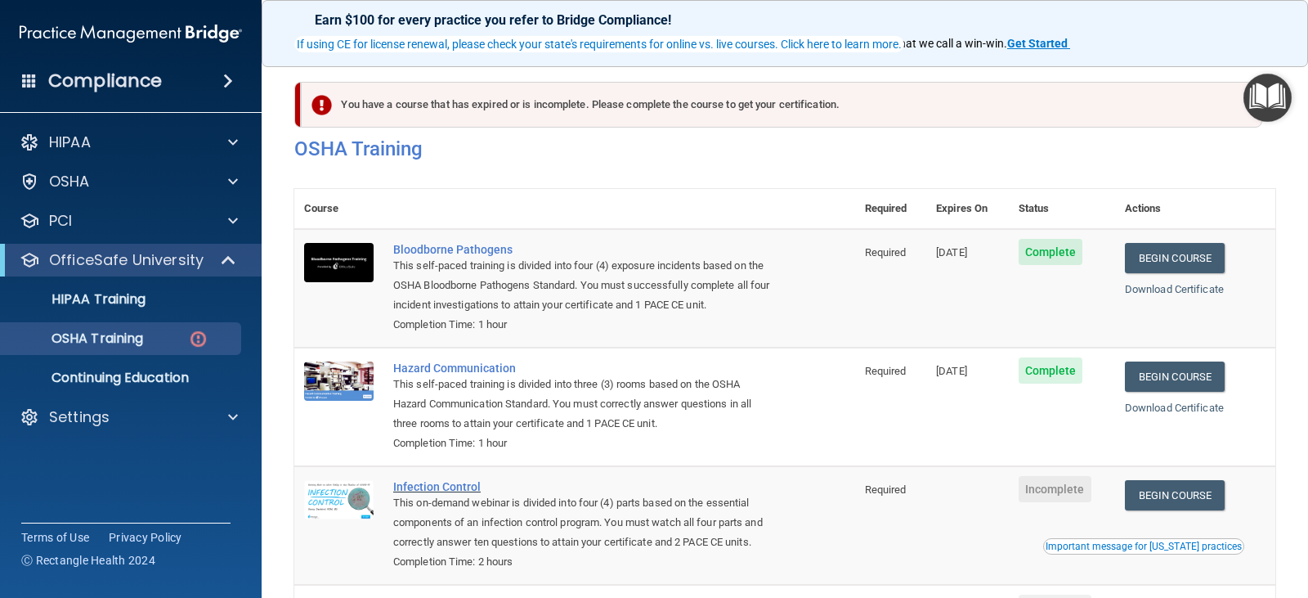
scroll to position [132, 0]
